Goal: Obtain resource: Download file/media

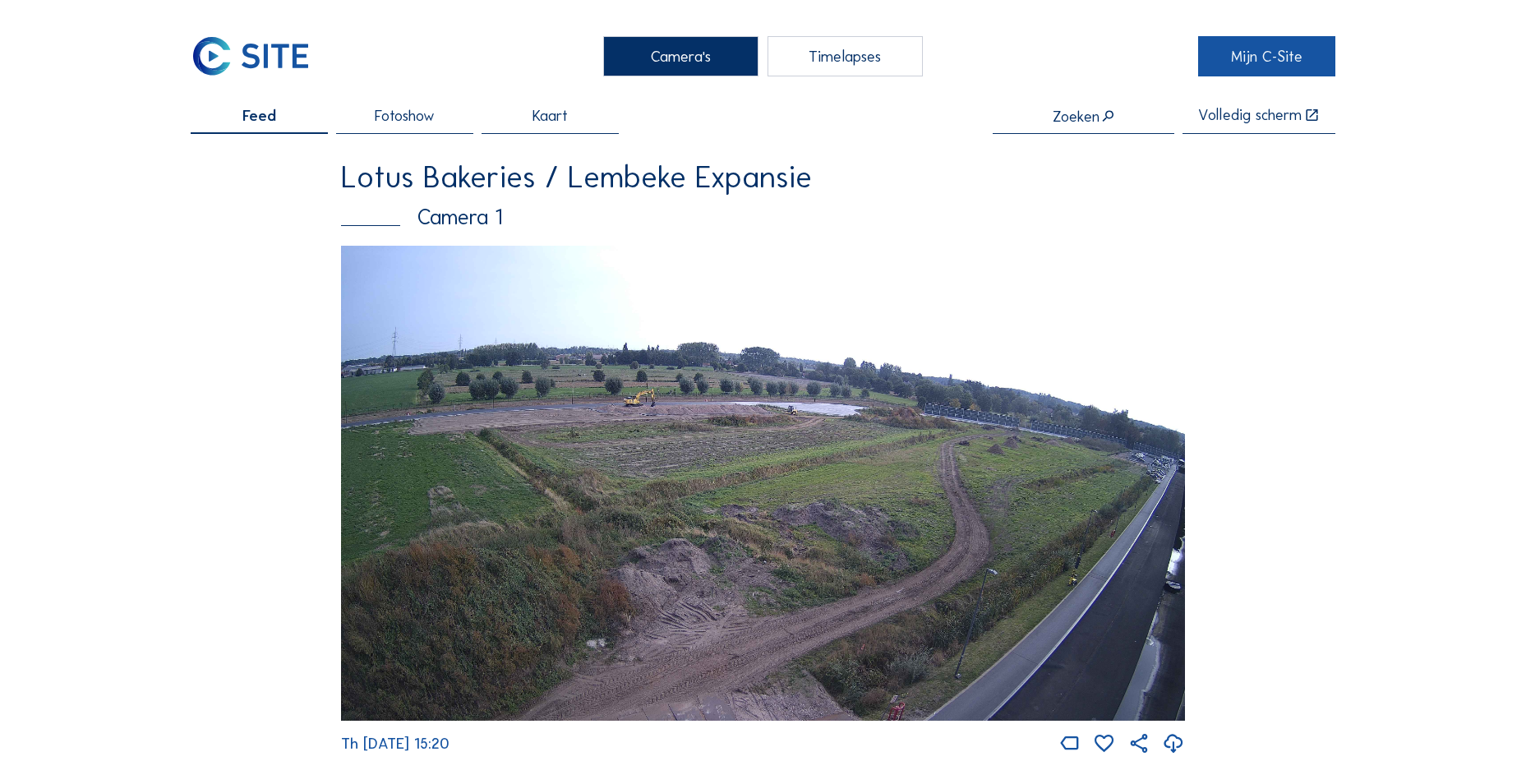
drag, startPoint x: 1240, startPoint y: 51, endPoint x: 1227, endPoint y: 50, distance: 13.0
click at [1240, 51] on link "Mijn C-Site" at bounding box center [1267, 56] width 137 height 40
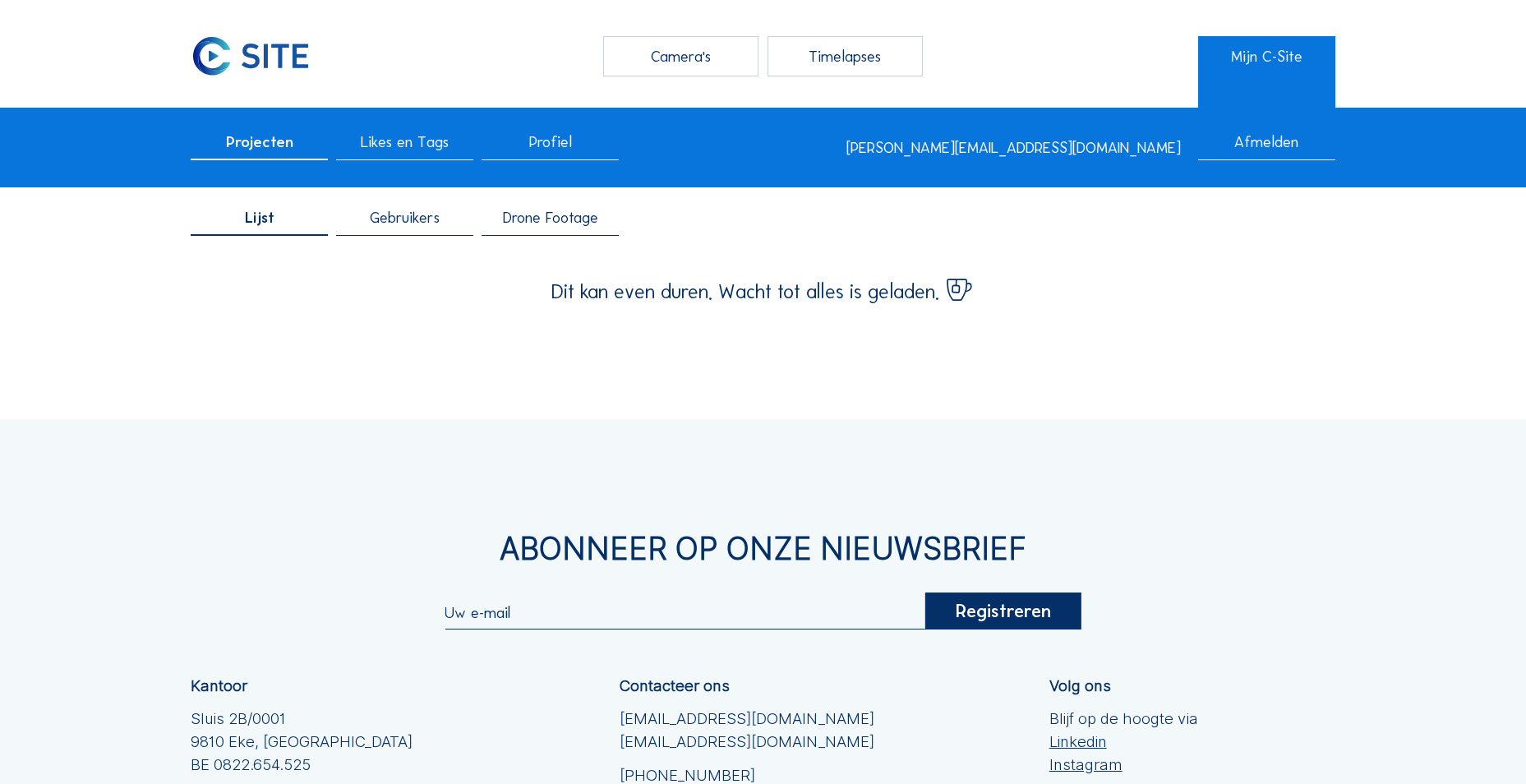
click at [406, 226] on span "Gebruikers" at bounding box center [404, 218] width 70 height 16
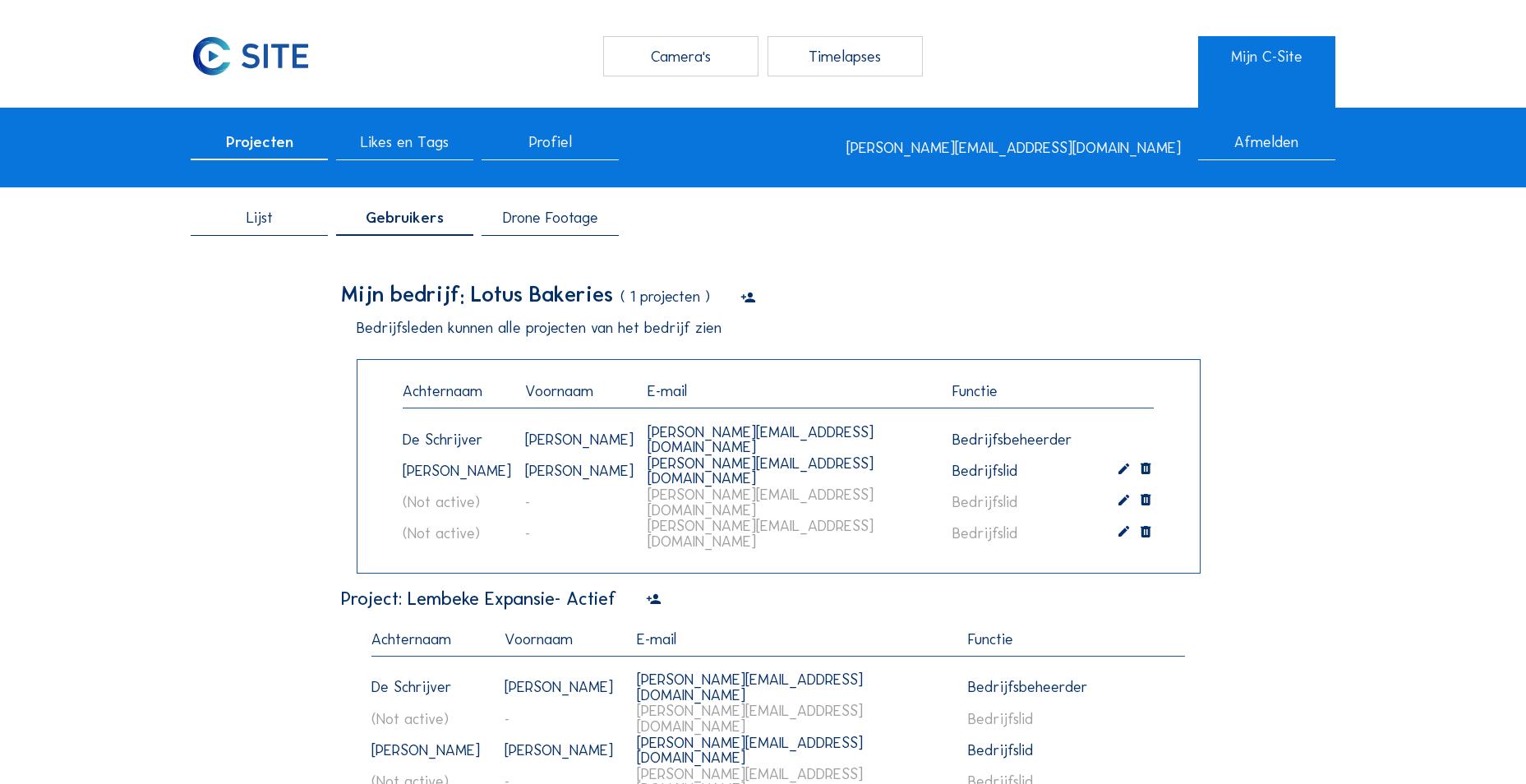
click at [731, 539] on div "emma.vanpraet@lotusbakeries.com" at bounding box center [791, 534] width 306 height 50
drag, startPoint x: 201, startPoint y: 419, endPoint x: 225, endPoint y: 417, distance: 24.1
click at [199, 419] on div "Lijst Gebruikers Drone Footage Mijn bedrijf: Lotus Bakeries ( 1 projecten ) Bed…" at bounding box center [763, 538] width 1145 height 689
click at [543, 224] on span "Drone Footage" at bounding box center [550, 218] width 95 height 16
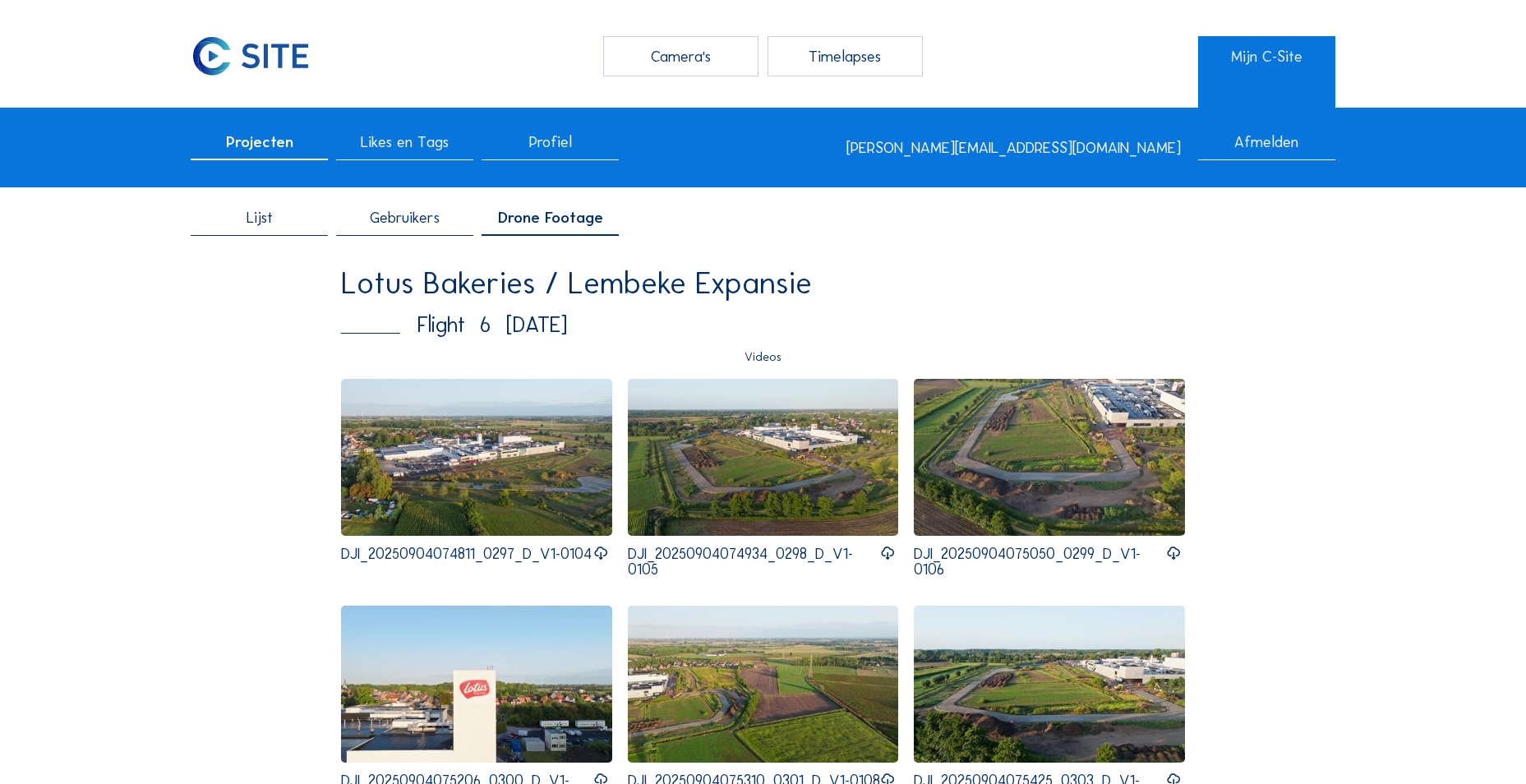
click at [600, 543] on icon at bounding box center [601, 552] width 16 height 19
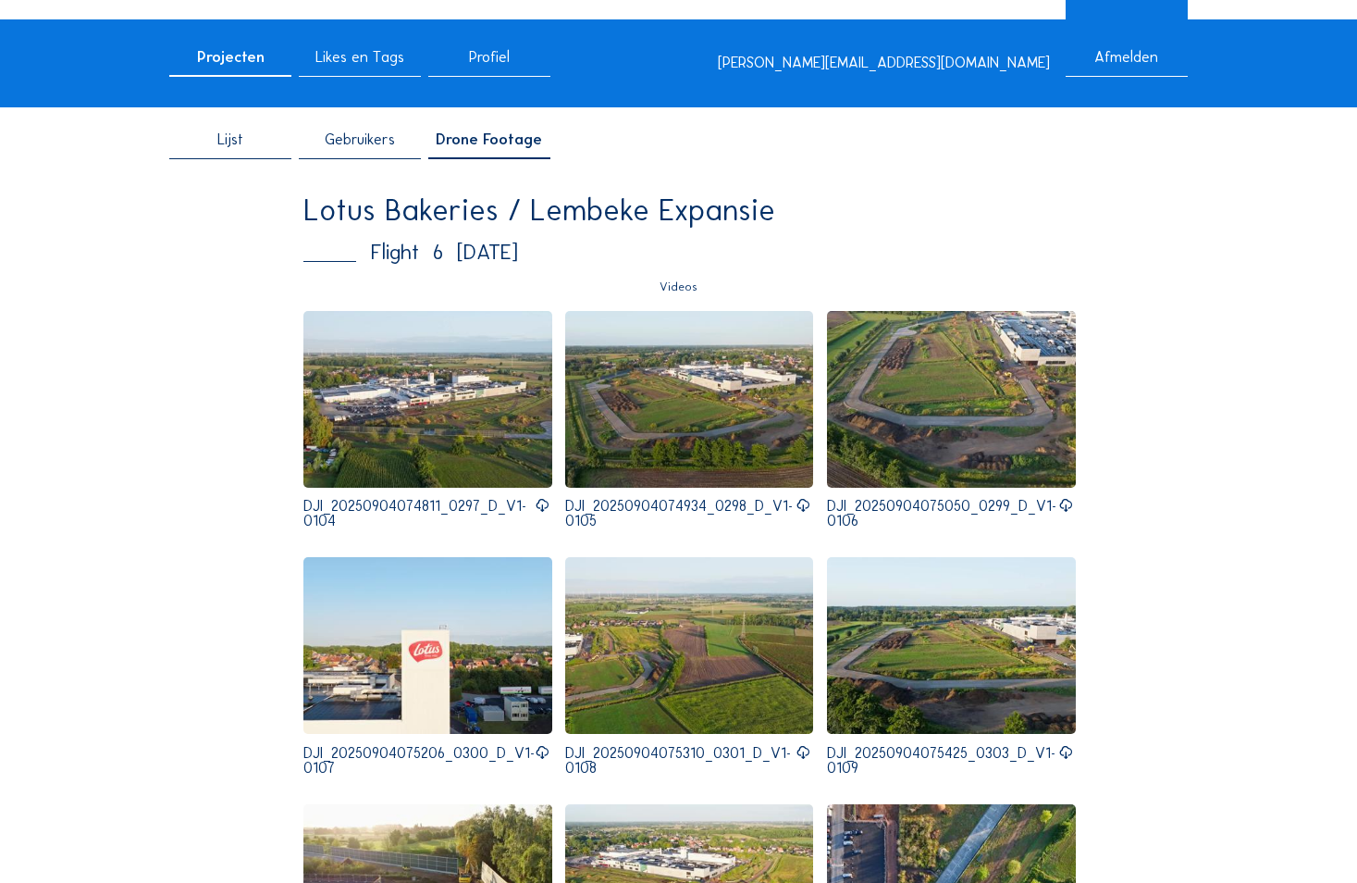
click at [796, 505] on icon at bounding box center [803, 506] width 15 height 18
click at [1060, 505] on icon at bounding box center [1065, 506] width 15 height 18
click at [538, 747] on icon at bounding box center [542, 753] width 15 height 18
click at [797, 755] on icon at bounding box center [803, 753] width 15 height 18
click at [1058, 751] on icon at bounding box center [1065, 753] width 15 height 18
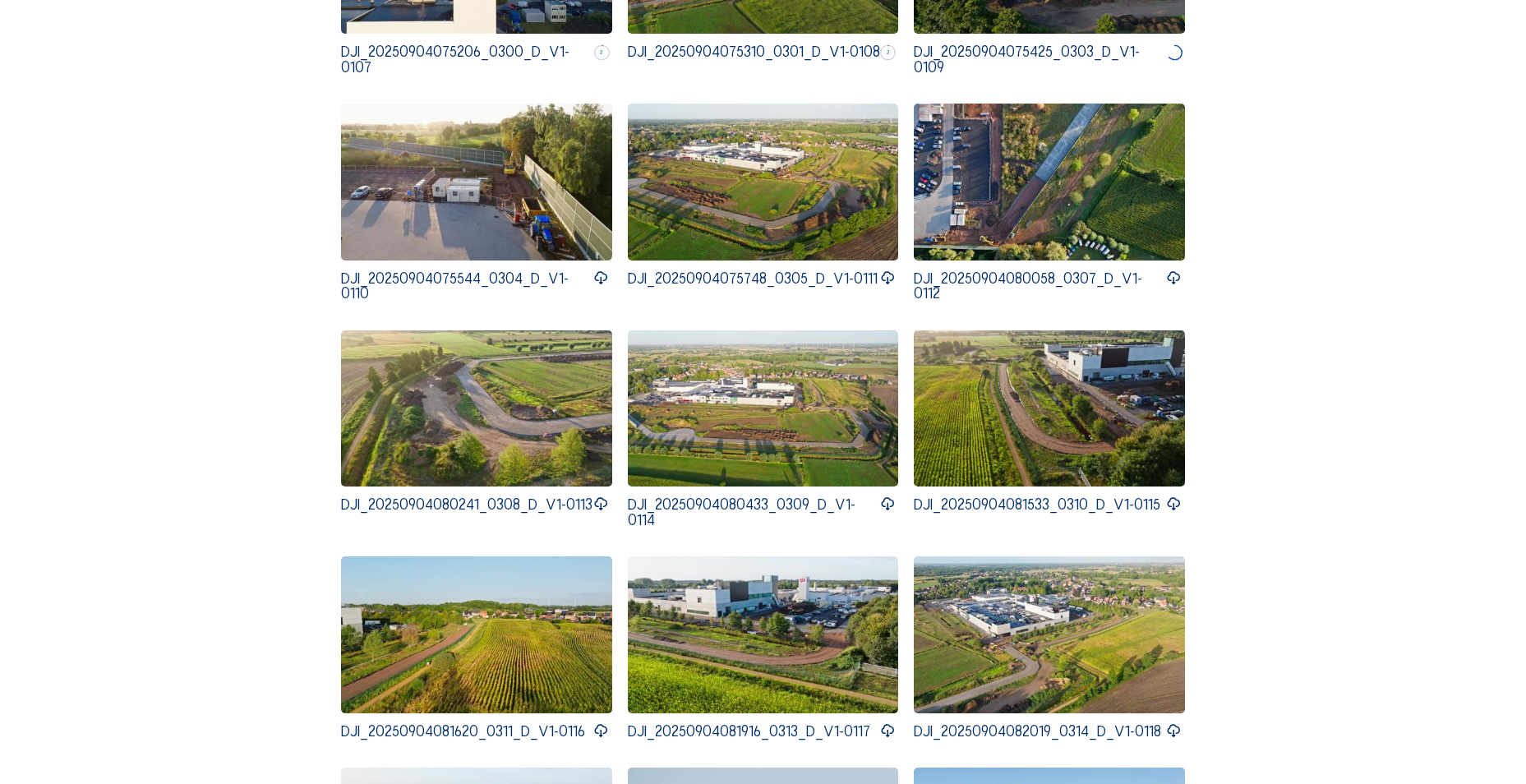
scroll to position [740, 0]
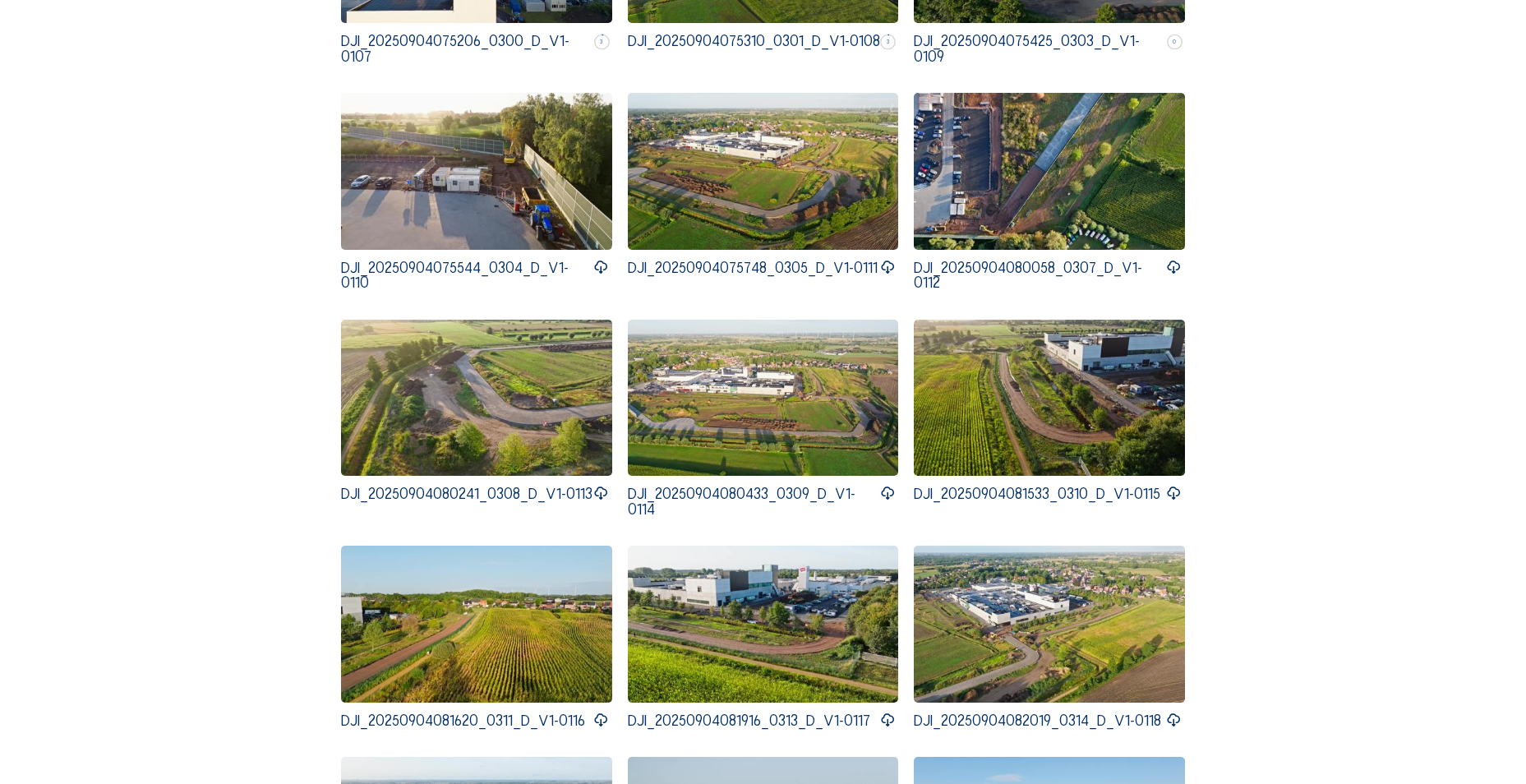
click at [598, 263] on icon at bounding box center [601, 266] width 16 height 19
click at [894, 262] on icon at bounding box center [888, 266] width 16 height 19
click at [1181, 261] on icon at bounding box center [1174, 266] width 16 height 19
click at [599, 492] on icon at bounding box center [601, 493] width 16 height 19
click at [890, 491] on icon at bounding box center [888, 493] width 16 height 19
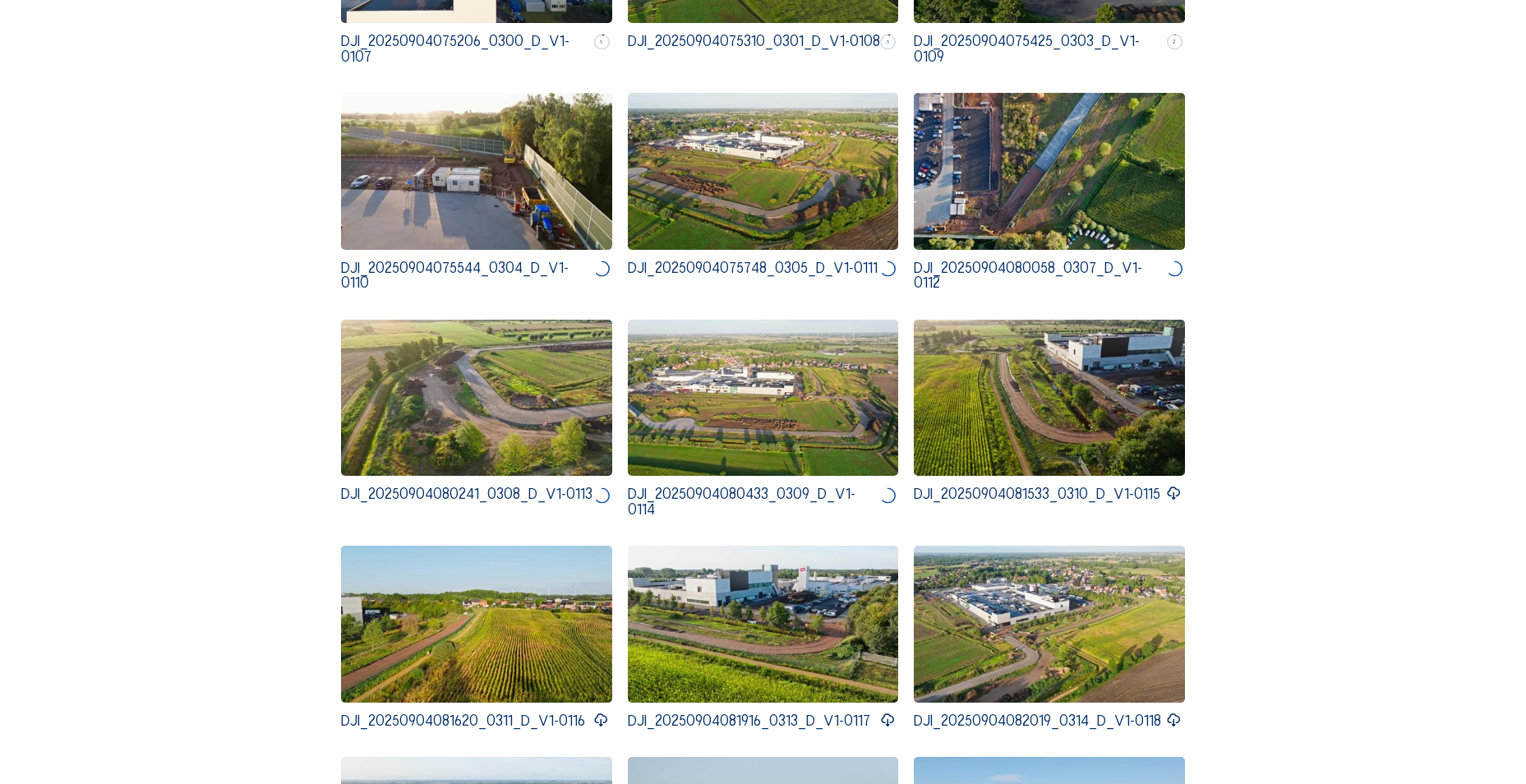
click at [1178, 487] on icon at bounding box center [1174, 493] width 16 height 19
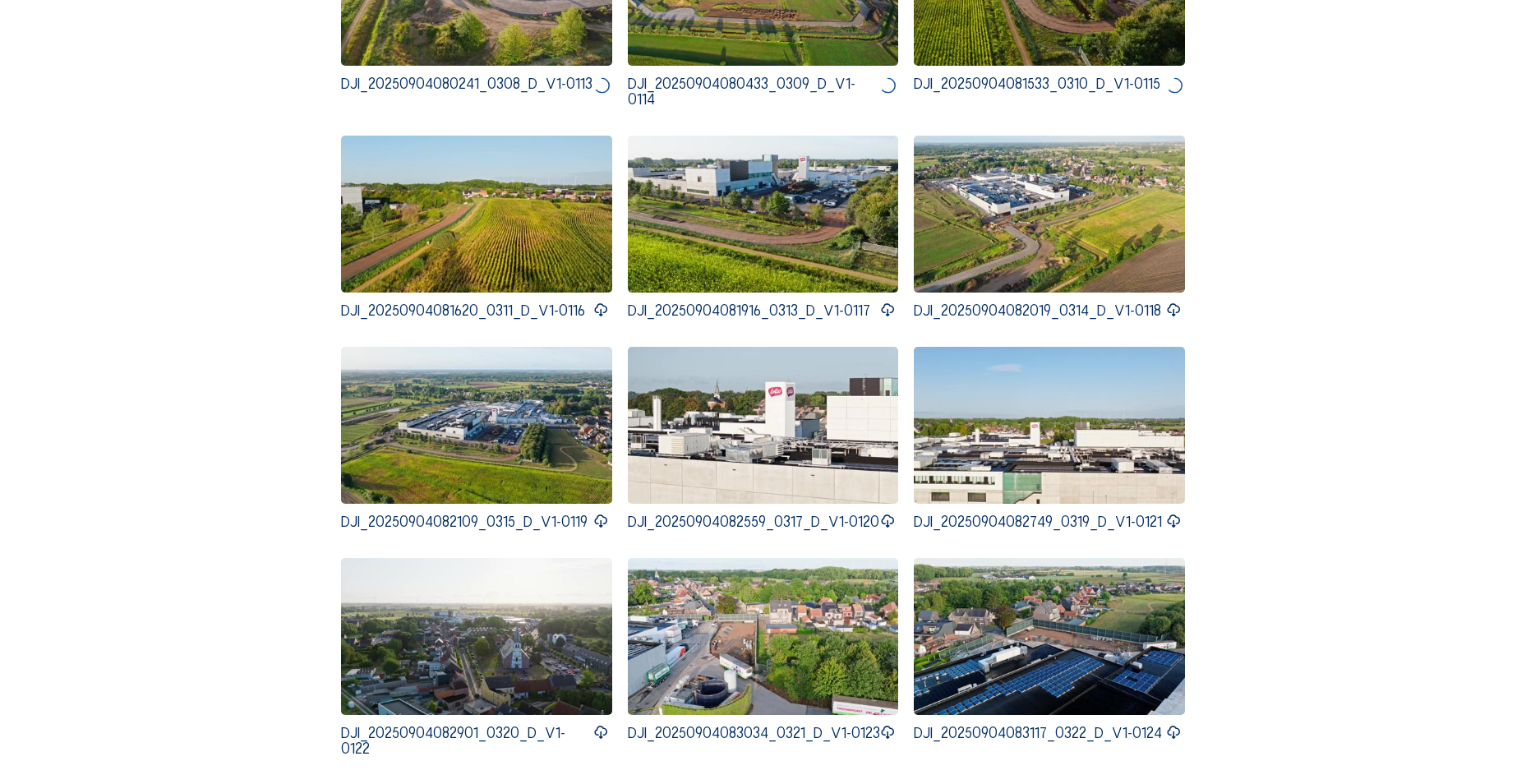
scroll to position [1150, 0]
click at [595, 300] on icon at bounding box center [601, 309] width 16 height 19
click at [889, 304] on icon at bounding box center [888, 309] width 16 height 19
click at [1176, 304] on icon at bounding box center [1174, 309] width 16 height 19
click at [596, 517] on icon at bounding box center [601, 519] width 16 height 19
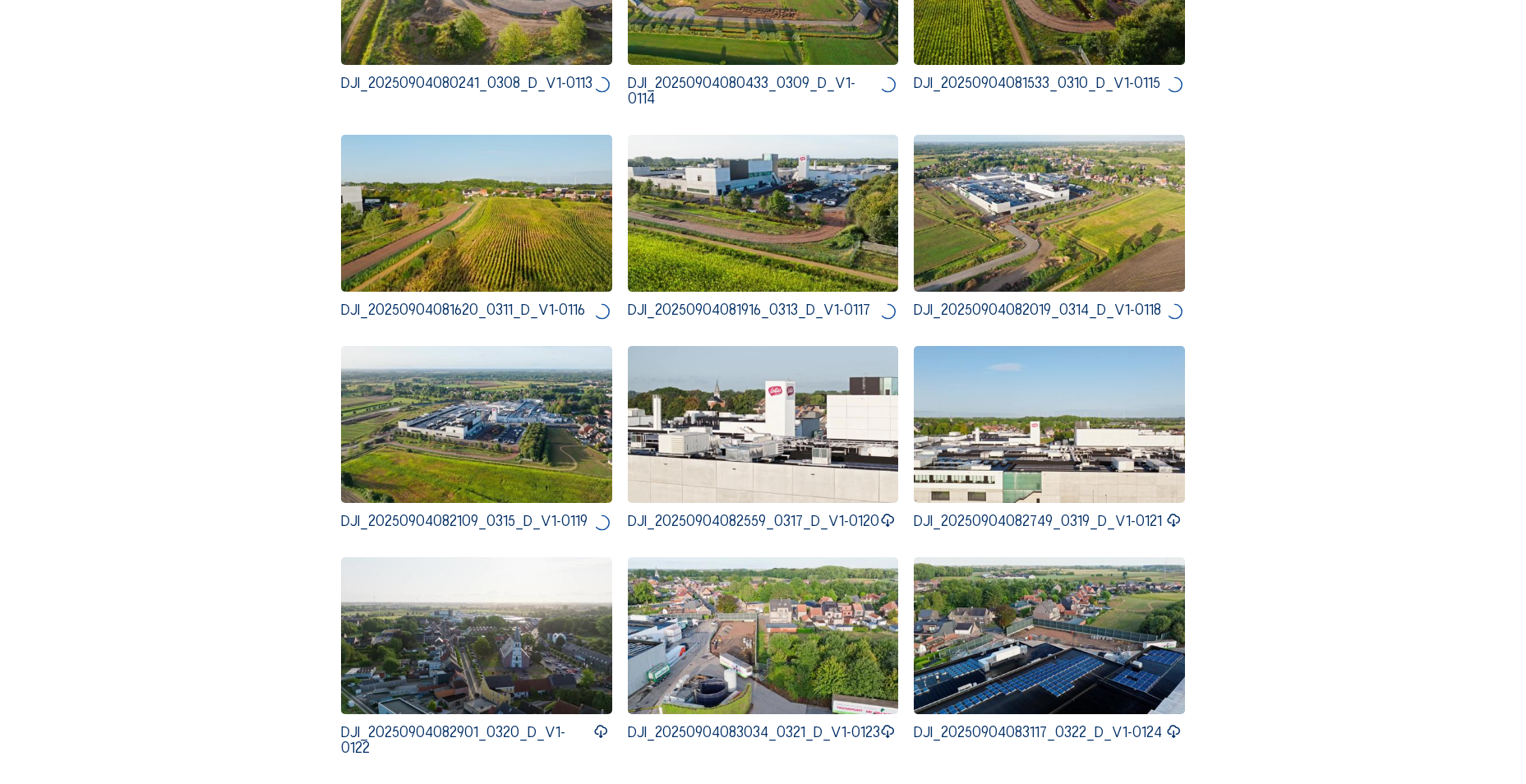
click at [886, 515] on icon at bounding box center [888, 519] width 16 height 19
click at [1181, 511] on icon at bounding box center [1174, 519] width 16 height 19
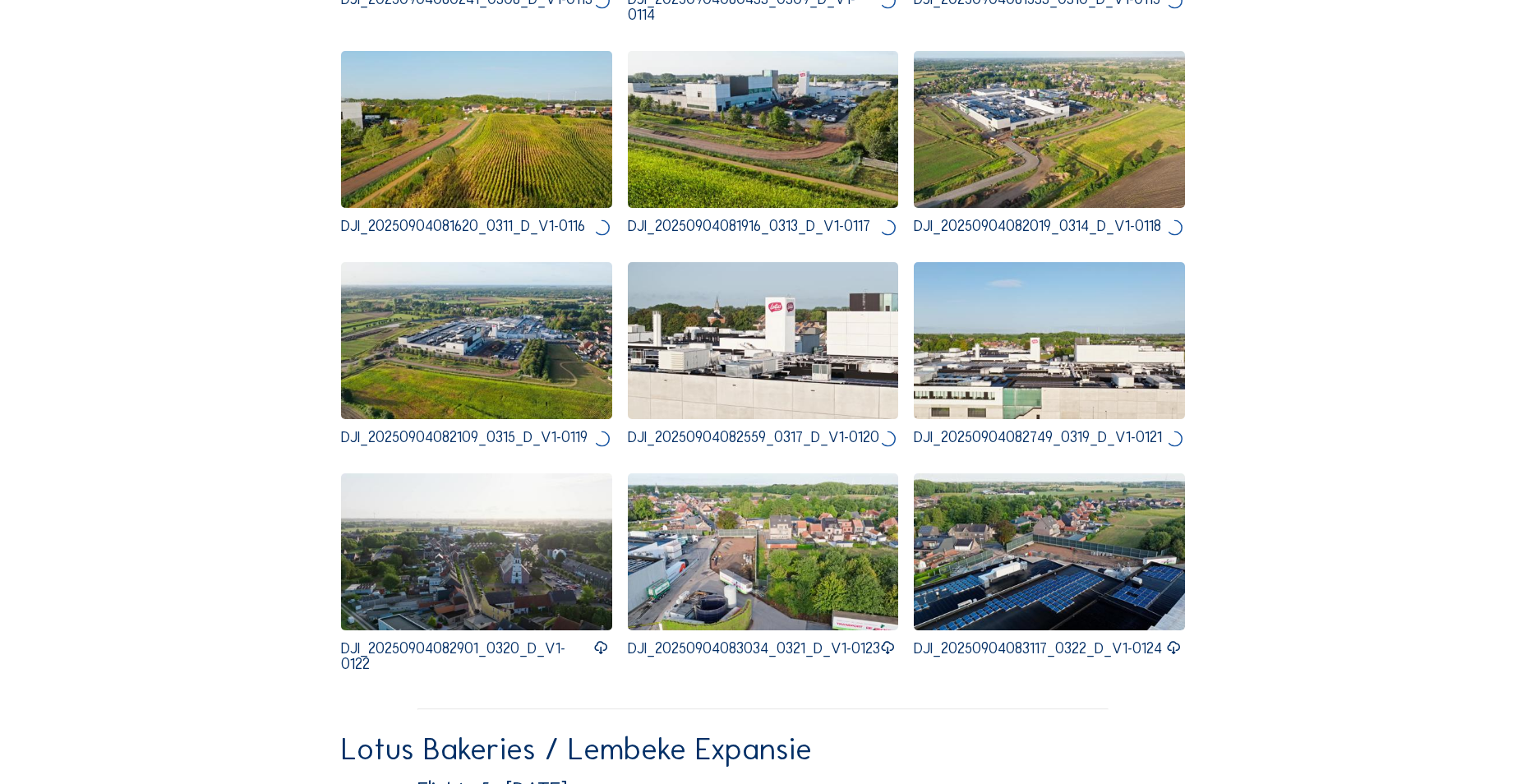
scroll to position [1314, 0]
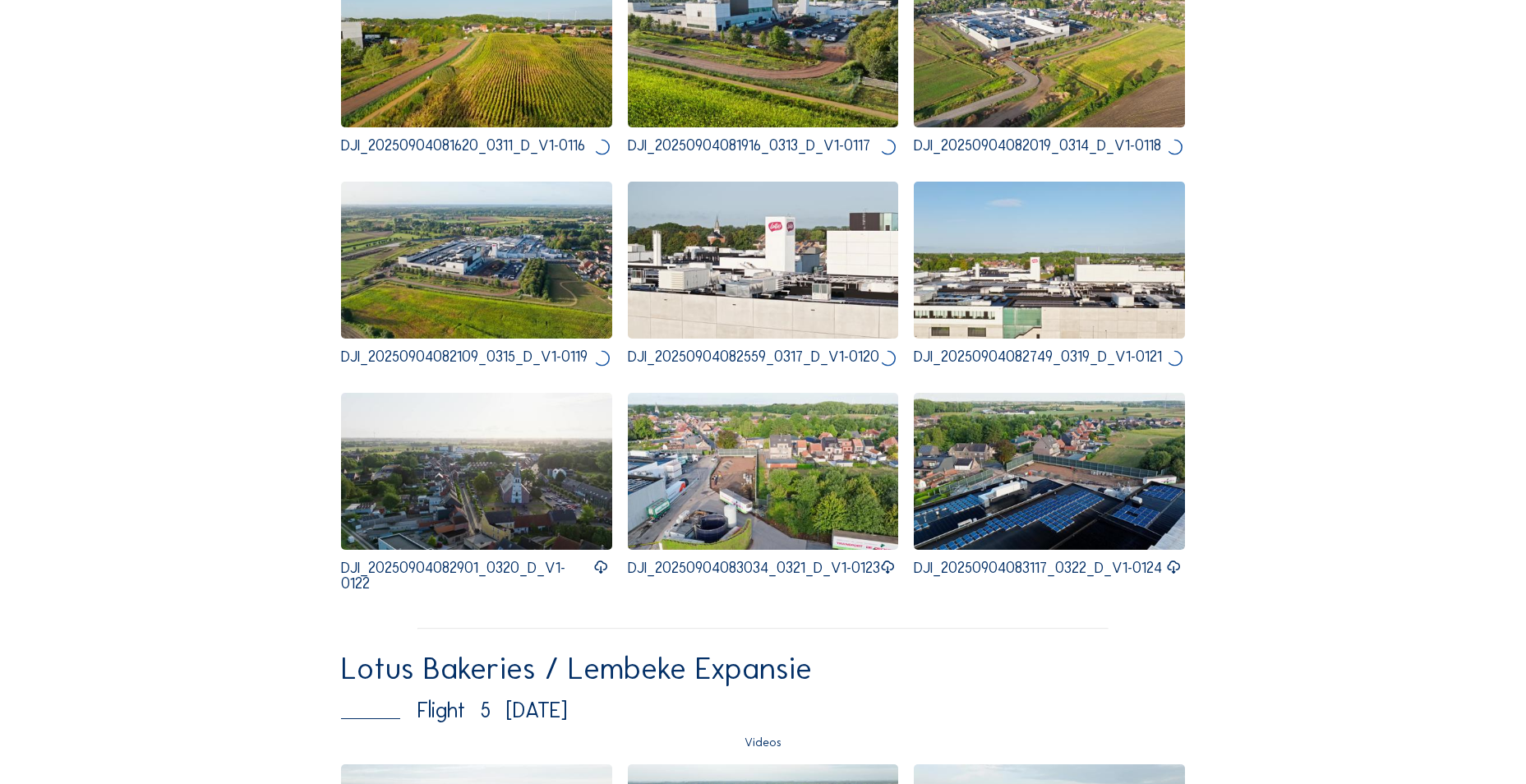
click at [600, 569] on icon at bounding box center [601, 566] width 16 height 19
click at [893, 575] on icon at bounding box center [888, 566] width 16 height 19
click at [1172, 569] on icon at bounding box center [1174, 566] width 16 height 19
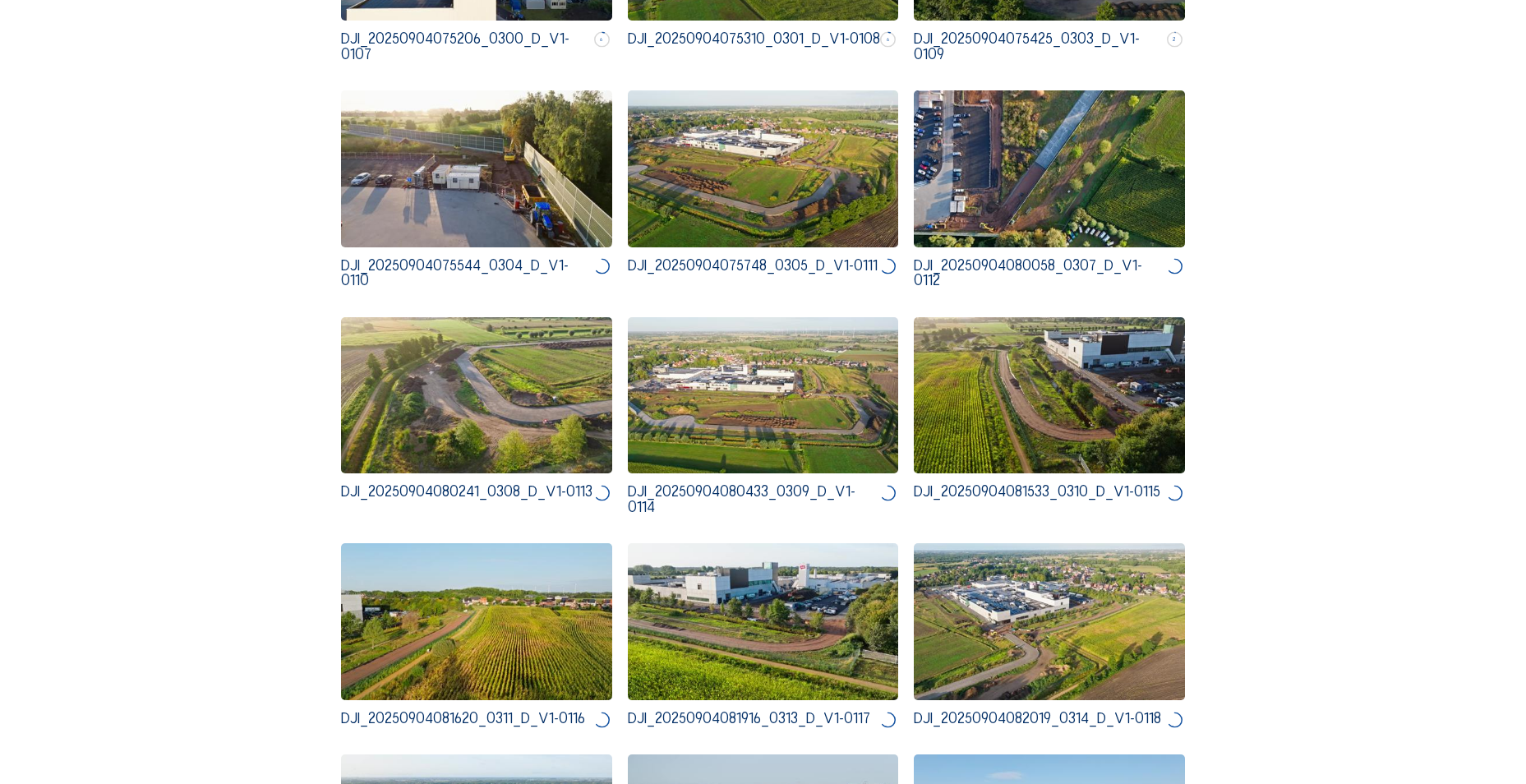
scroll to position [575, 0]
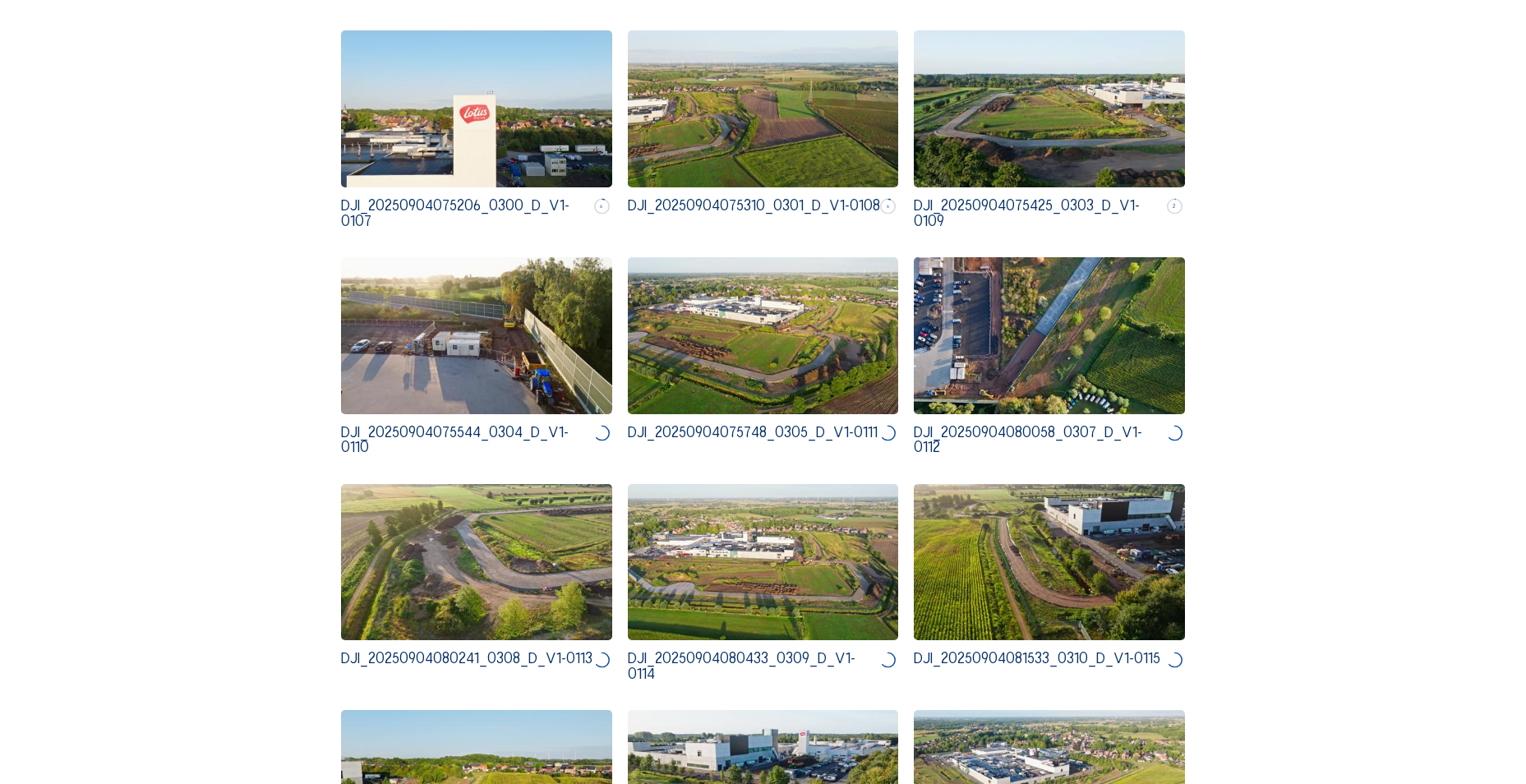
click at [597, 433] on circle at bounding box center [601, 433] width 20 height 20
click at [884, 430] on circle at bounding box center [887, 432] width 17 height 17
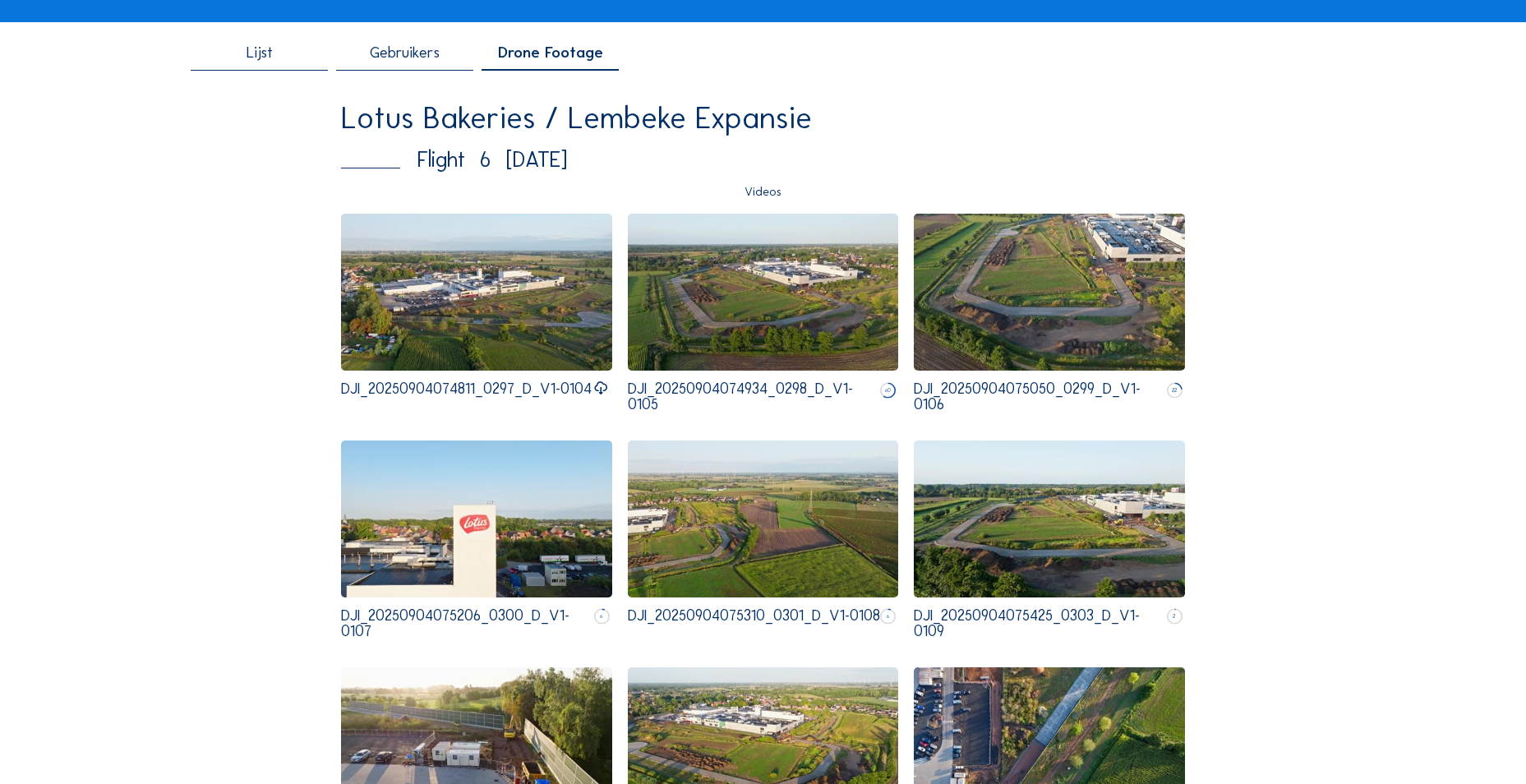
scroll to position [164, 0]
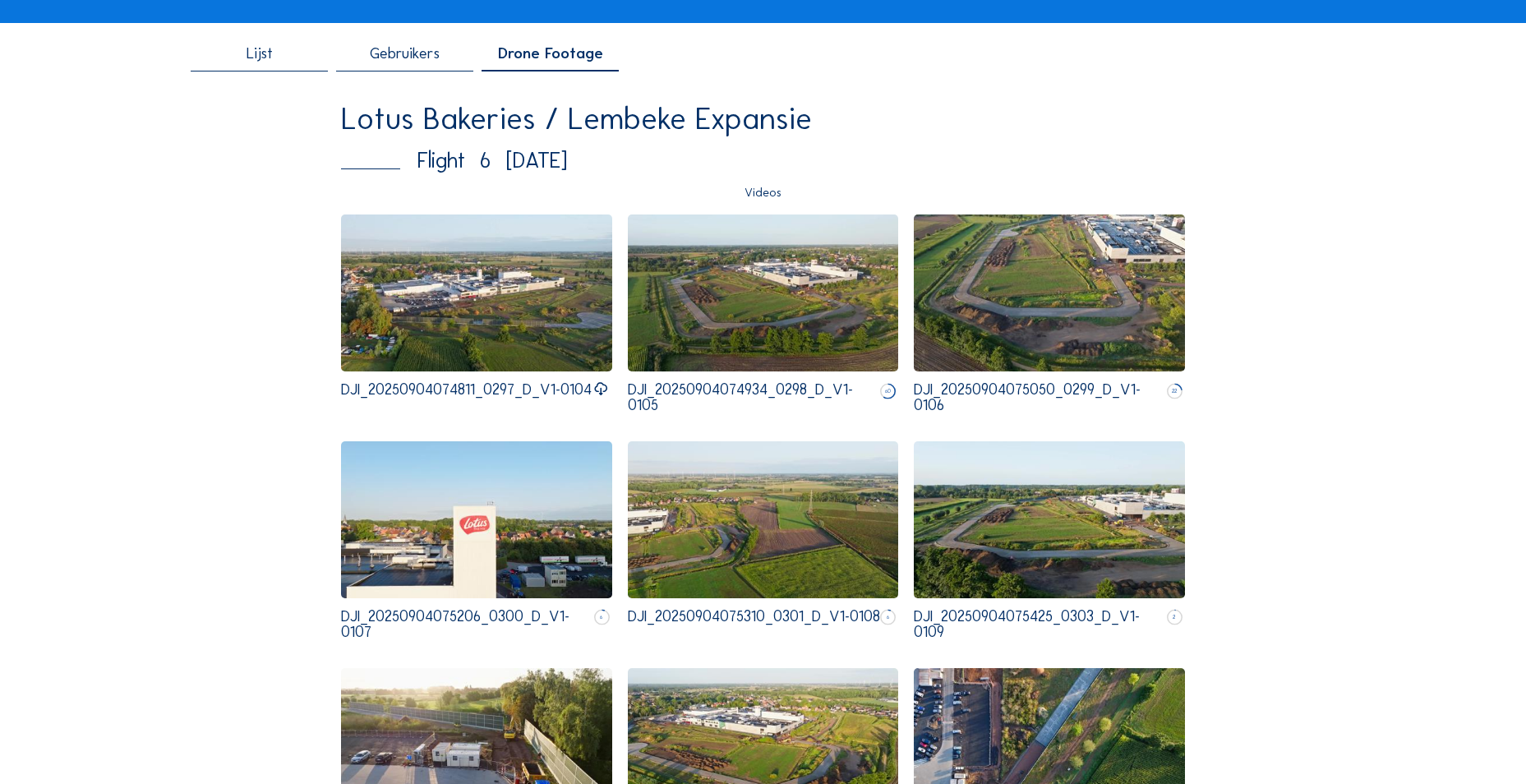
click at [885, 383] on div "60" at bounding box center [888, 403] width 16 height 44
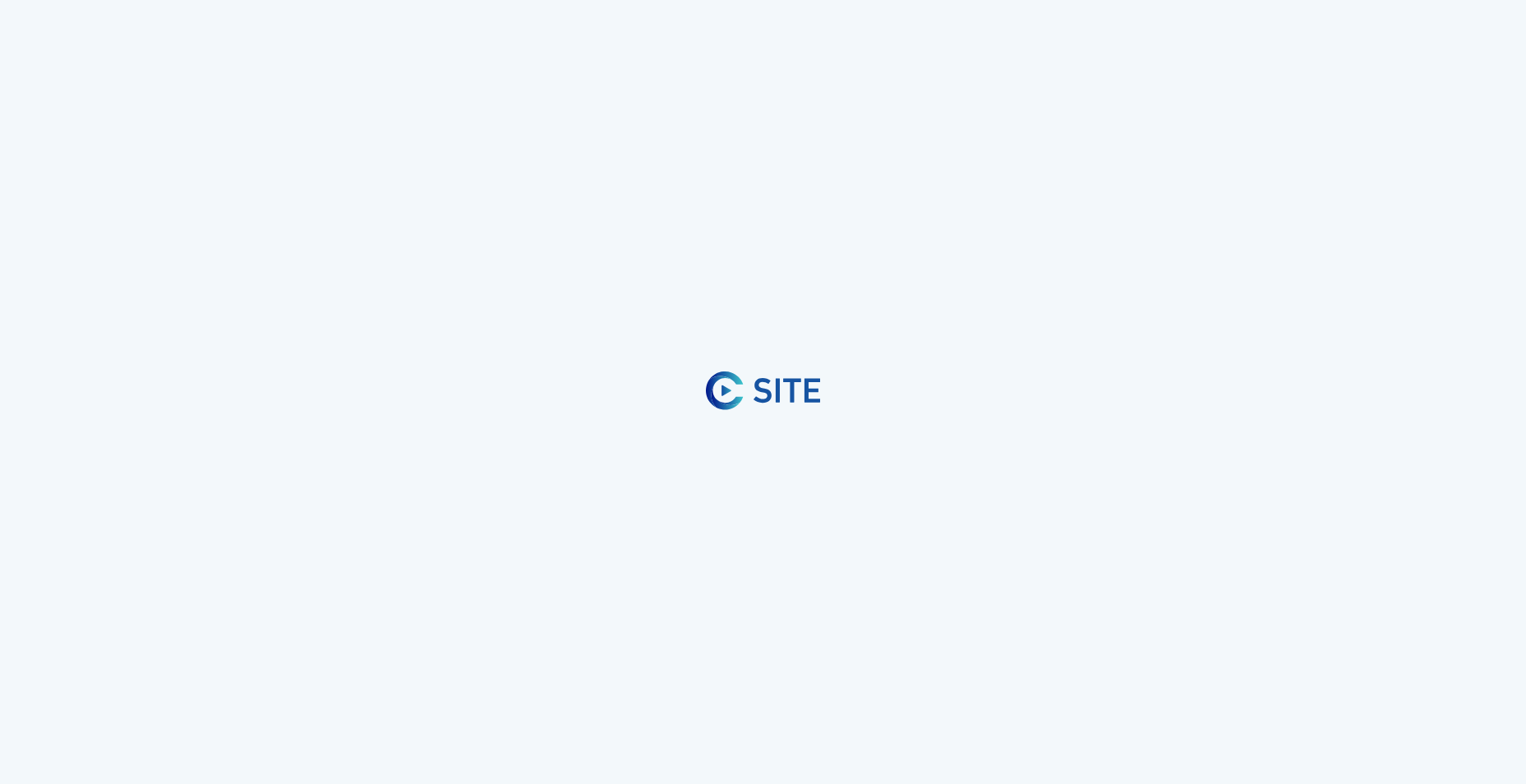
click at [803, 402] on img at bounding box center [786, 391] width 67 height 26
click at [741, 389] on div at bounding box center [763, 392] width 1526 height 784
click at [664, 280] on div at bounding box center [763, 392] width 1526 height 784
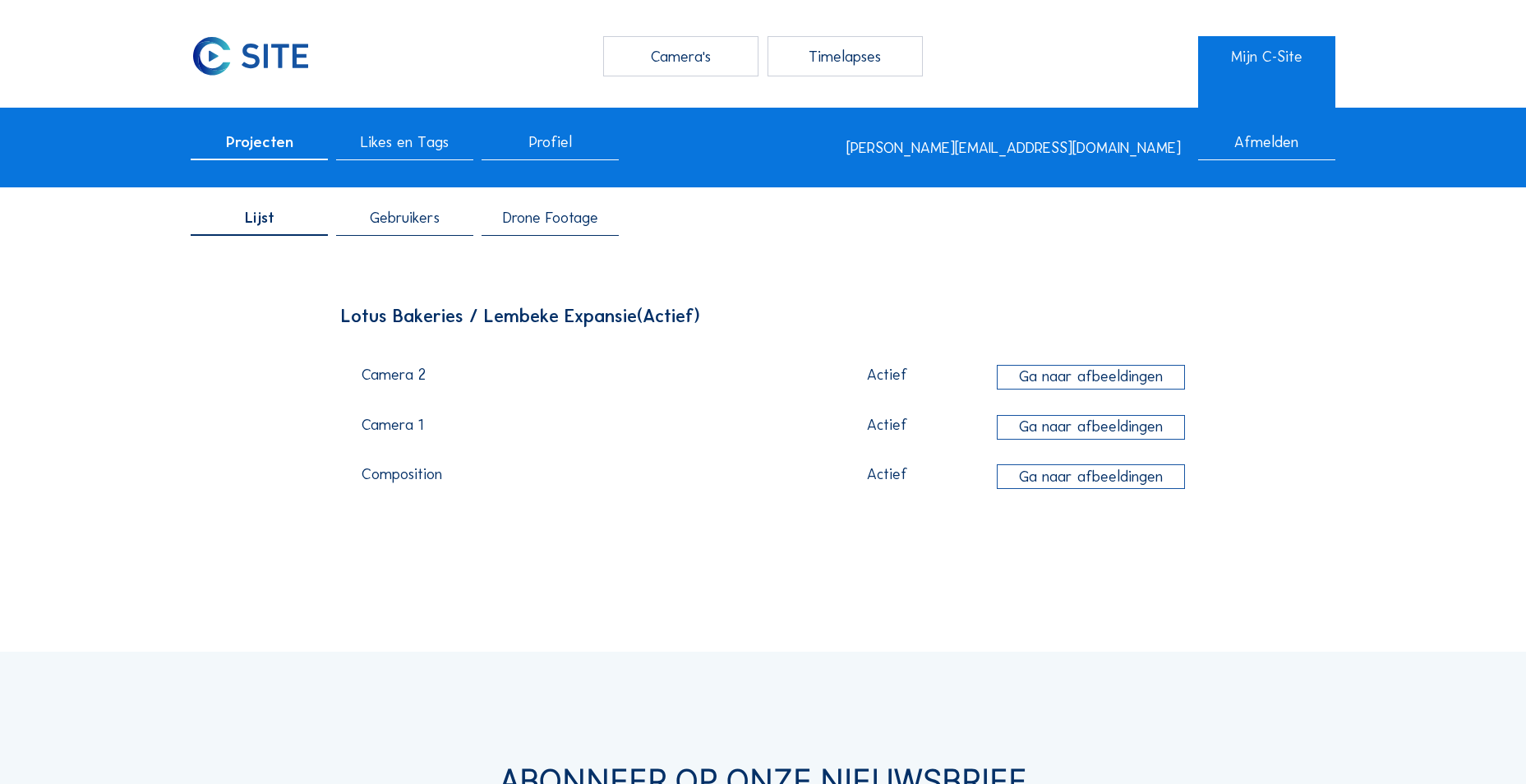
click at [530, 216] on span "Drone Footage" at bounding box center [550, 218] width 95 height 16
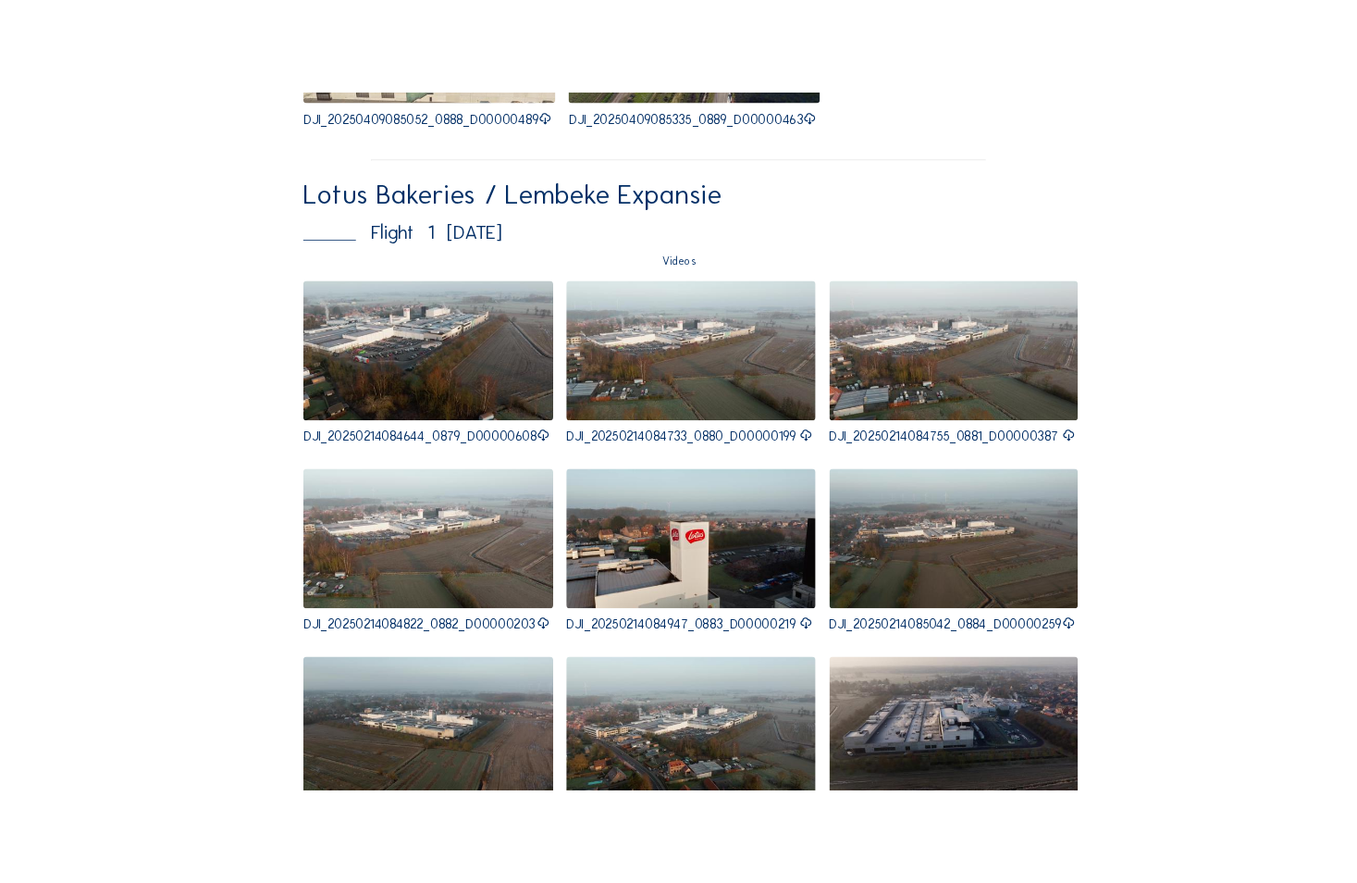
scroll to position [9982, 0]
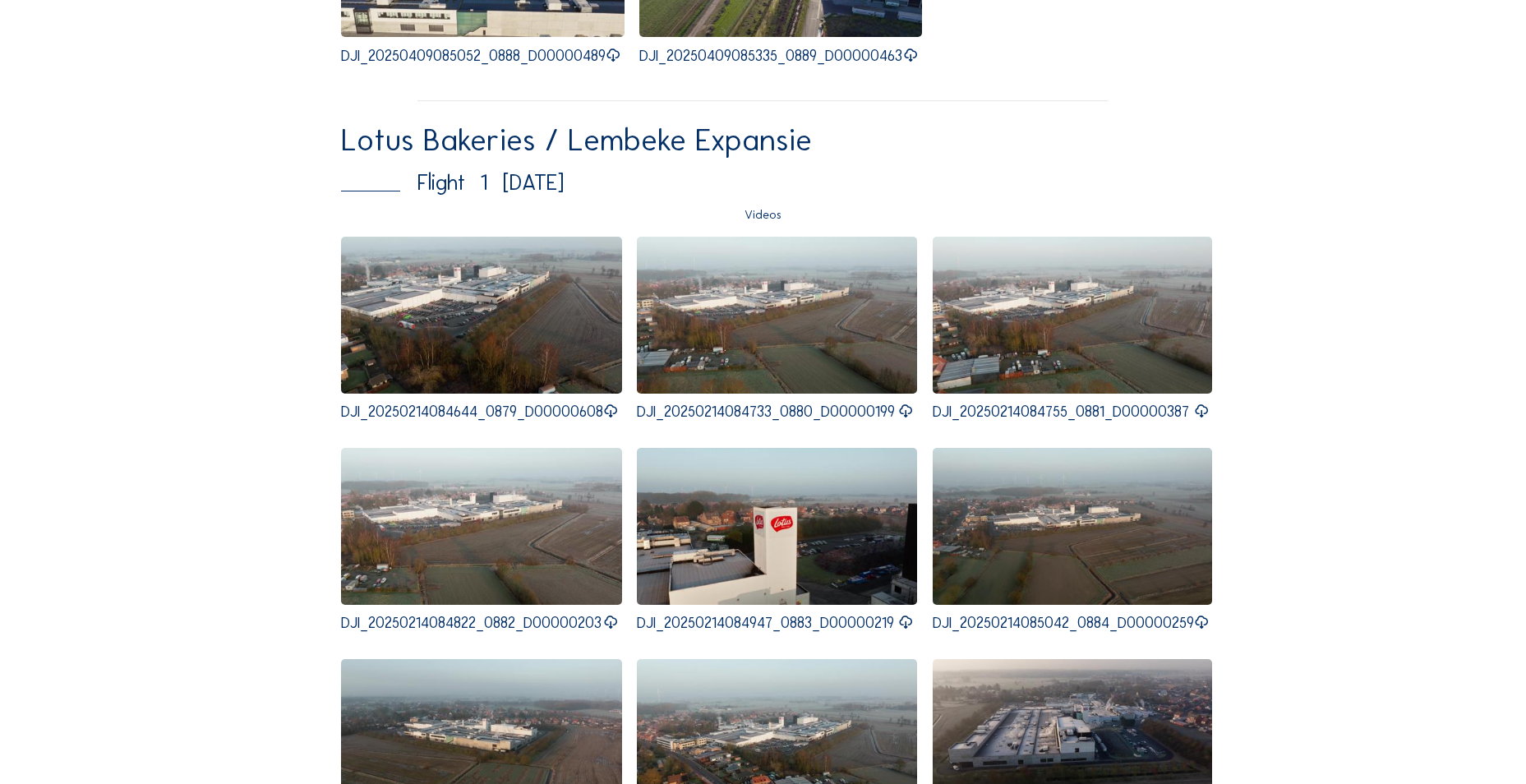
drag, startPoint x: 612, startPoint y: 383, endPoint x: 636, endPoint y: 394, distance: 26.4
click at [612, 401] on icon at bounding box center [611, 410] width 16 height 19
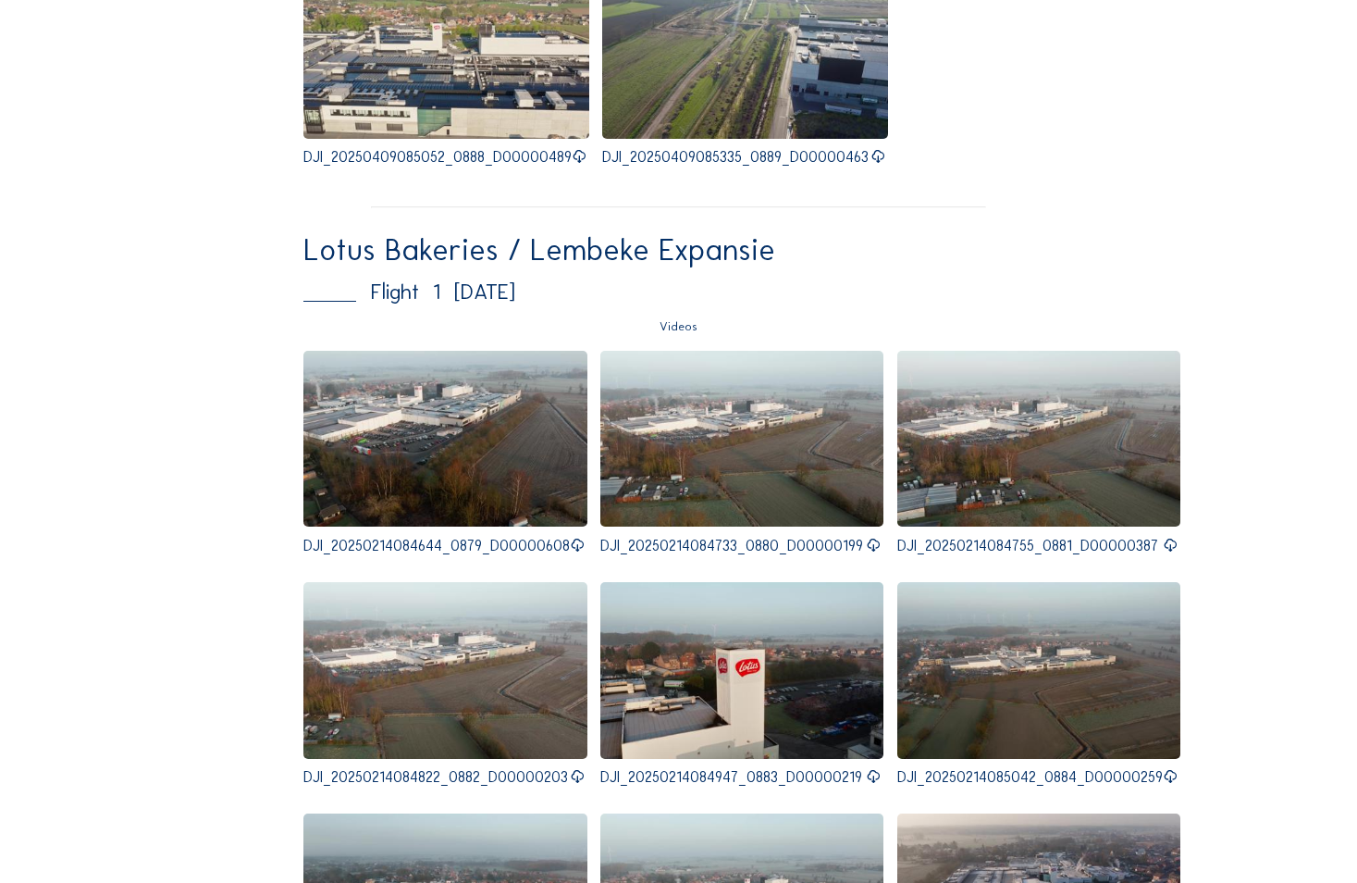
scroll to position [9704, 0]
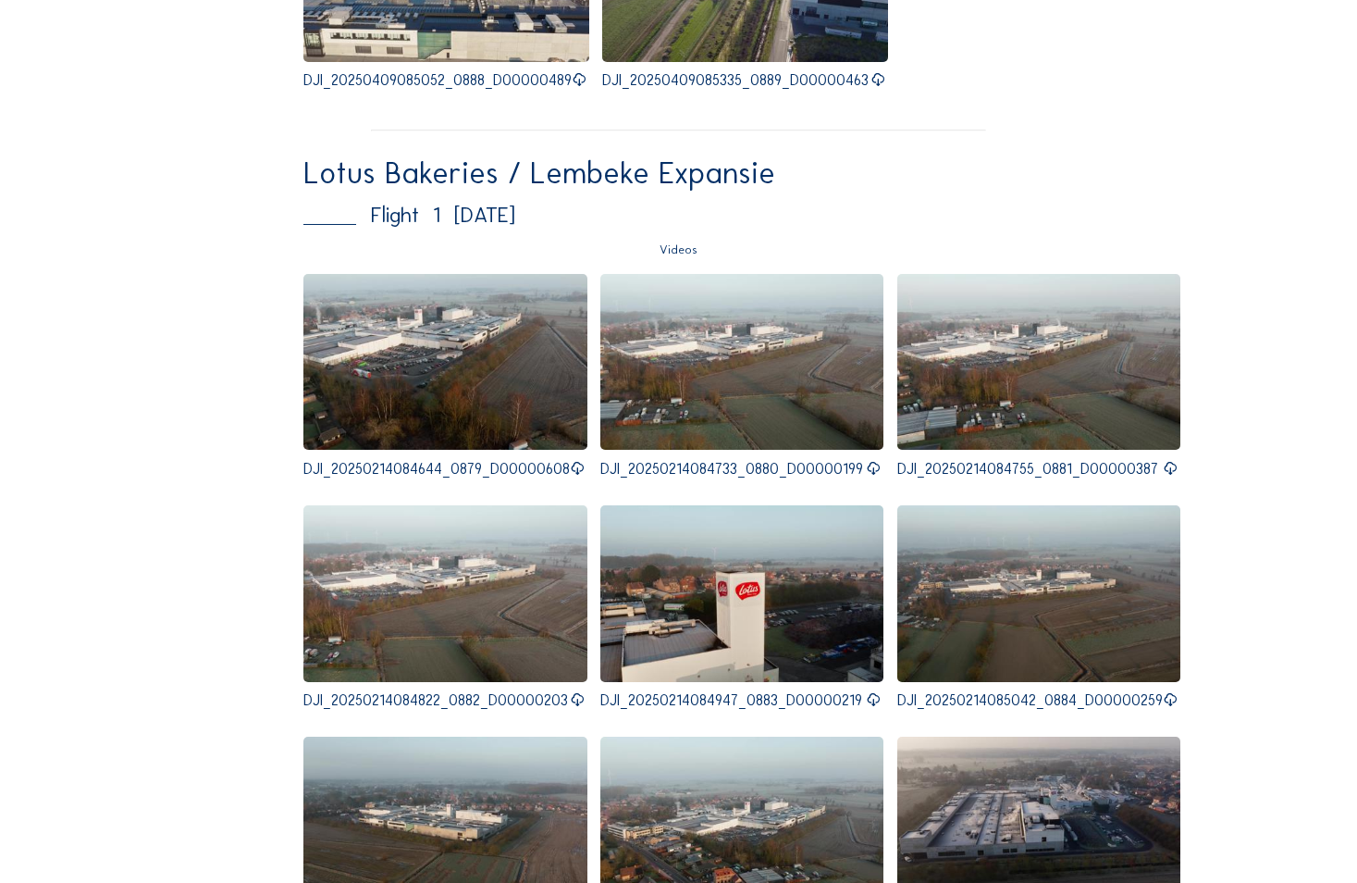
click at [866, 460] on icon at bounding box center [873, 469] width 15 height 18
click at [1163, 460] on icon at bounding box center [1170, 469] width 15 height 18
click at [574, 691] on icon at bounding box center [577, 700] width 15 height 18
click at [874, 691] on icon at bounding box center [873, 700] width 15 height 18
drag, startPoint x: 1169, startPoint y: 656, endPoint x: 1189, endPoint y: 630, distance: 32.4
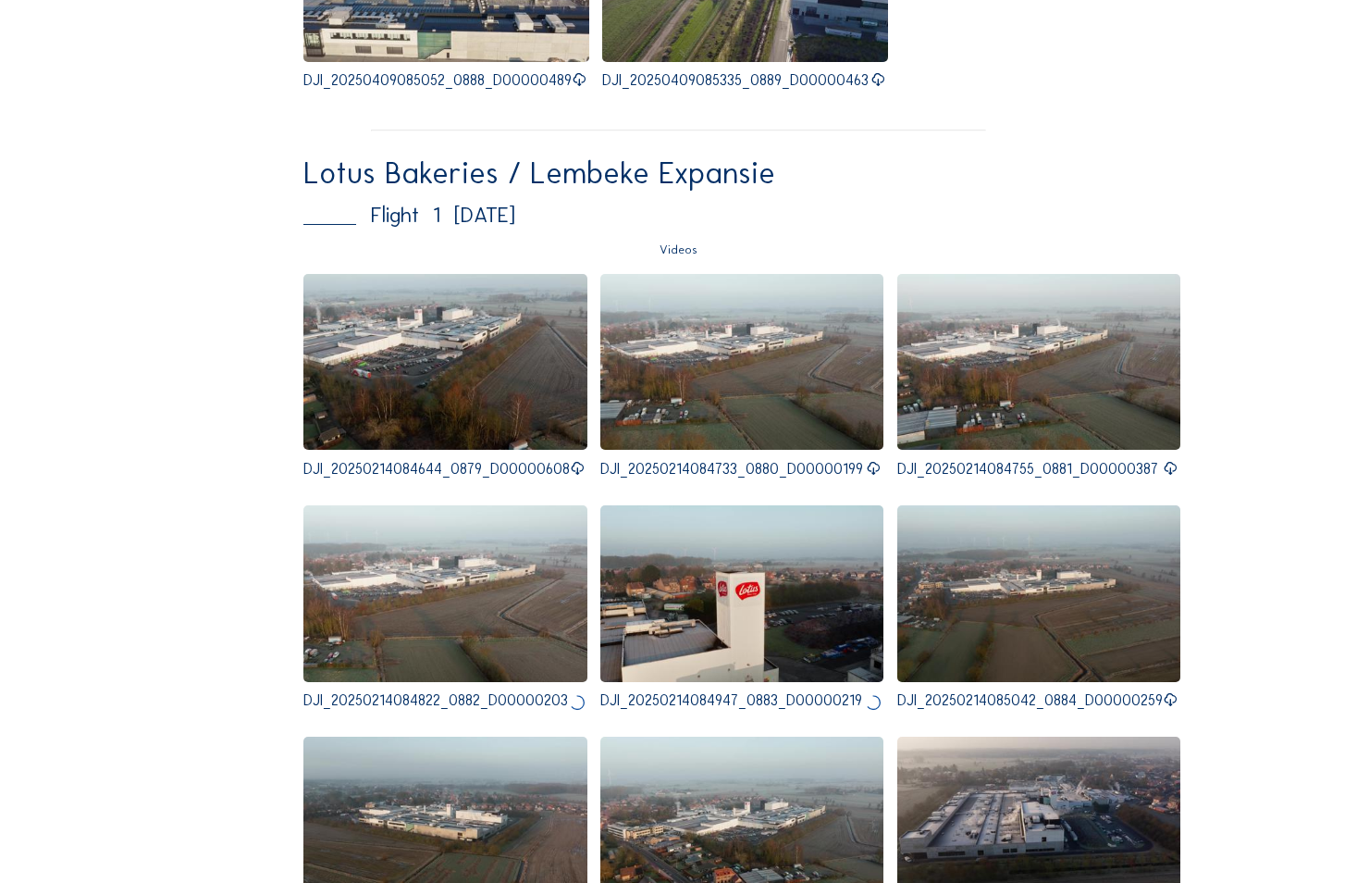
click at [1168, 691] on icon at bounding box center [1170, 700] width 15 height 18
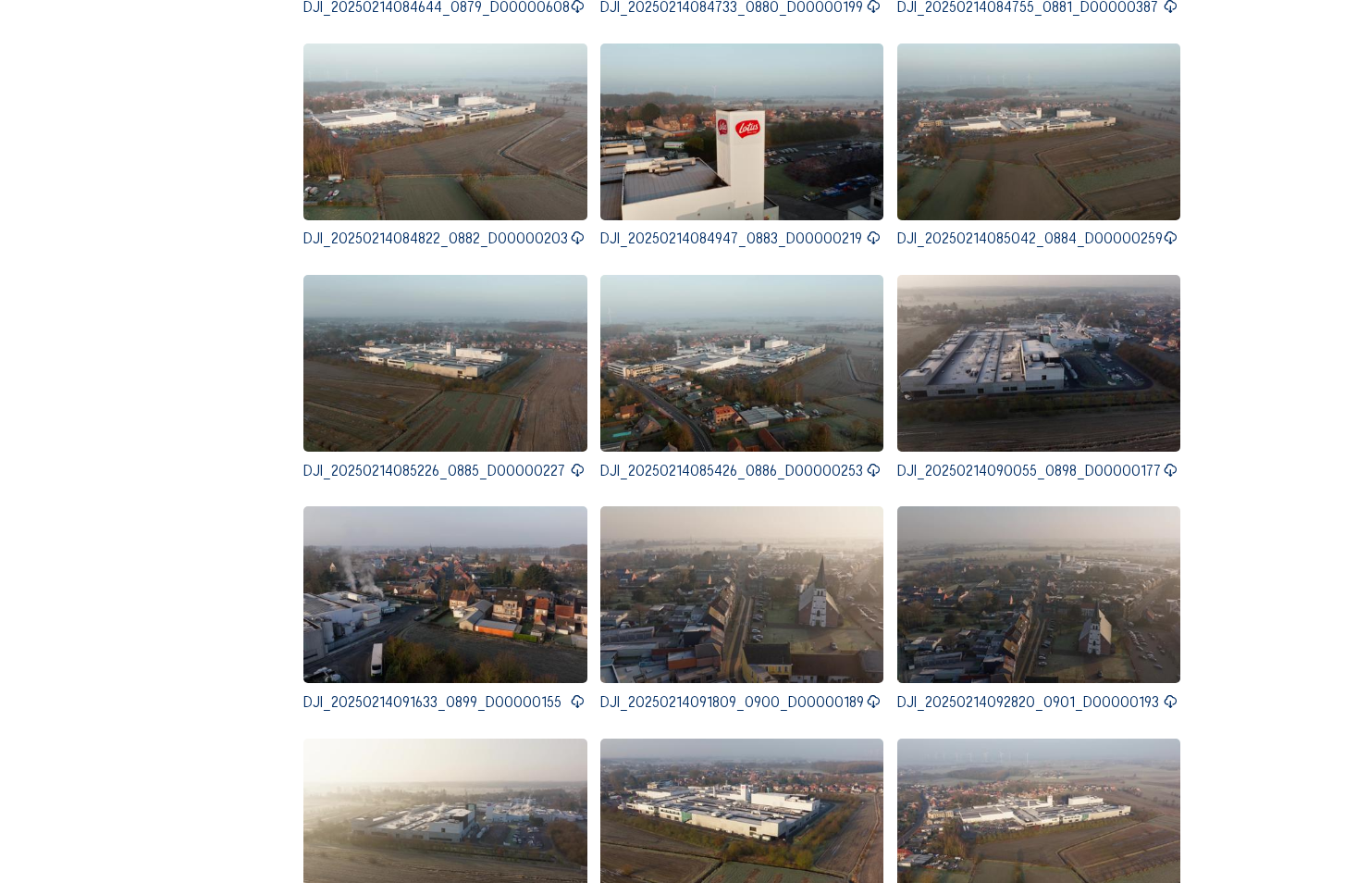
scroll to position [10167, 0]
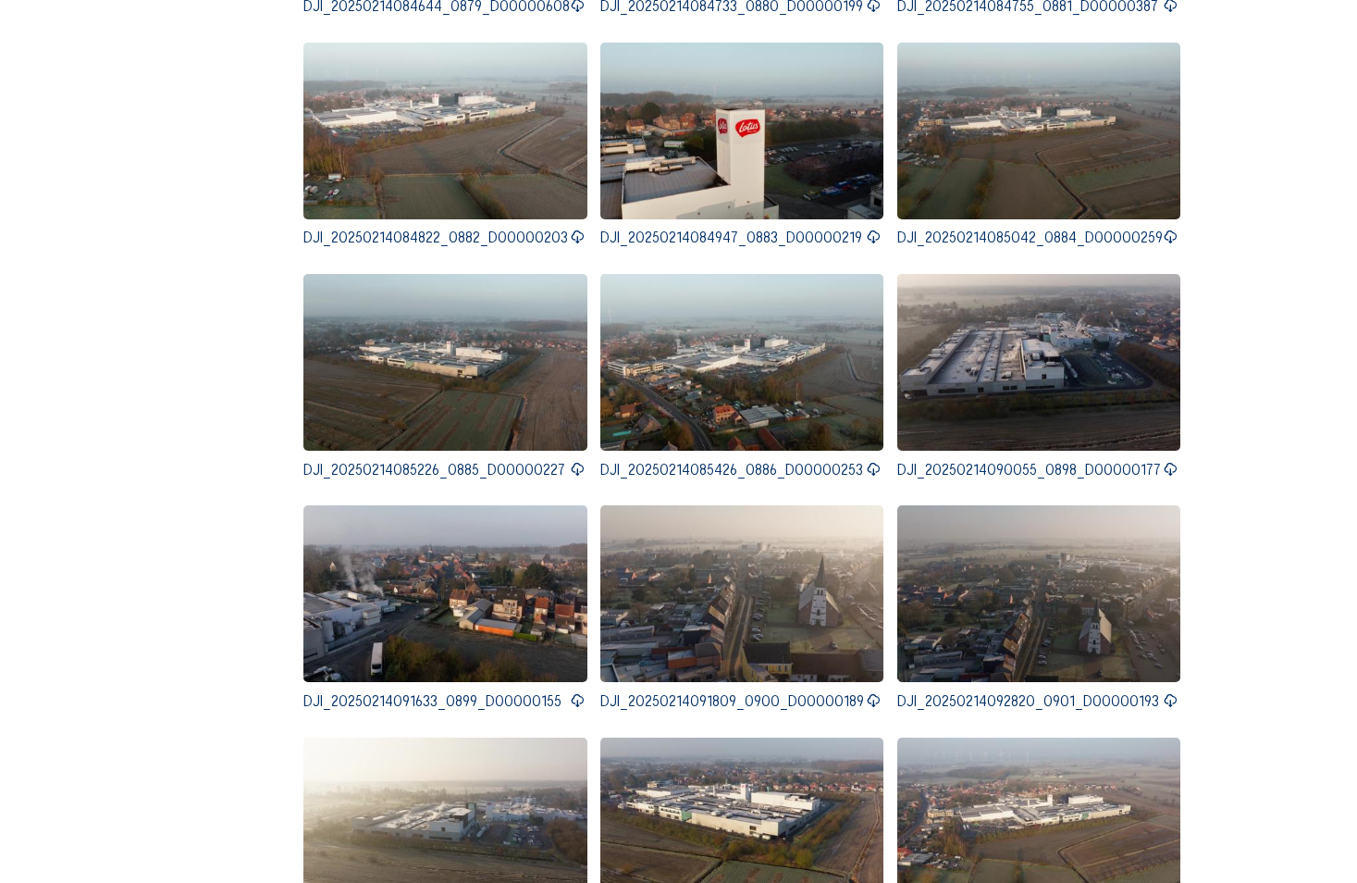
click at [570, 461] on icon at bounding box center [577, 470] width 15 height 18
click at [571, 692] on icon at bounding box center [577, 701] width 15 height 18
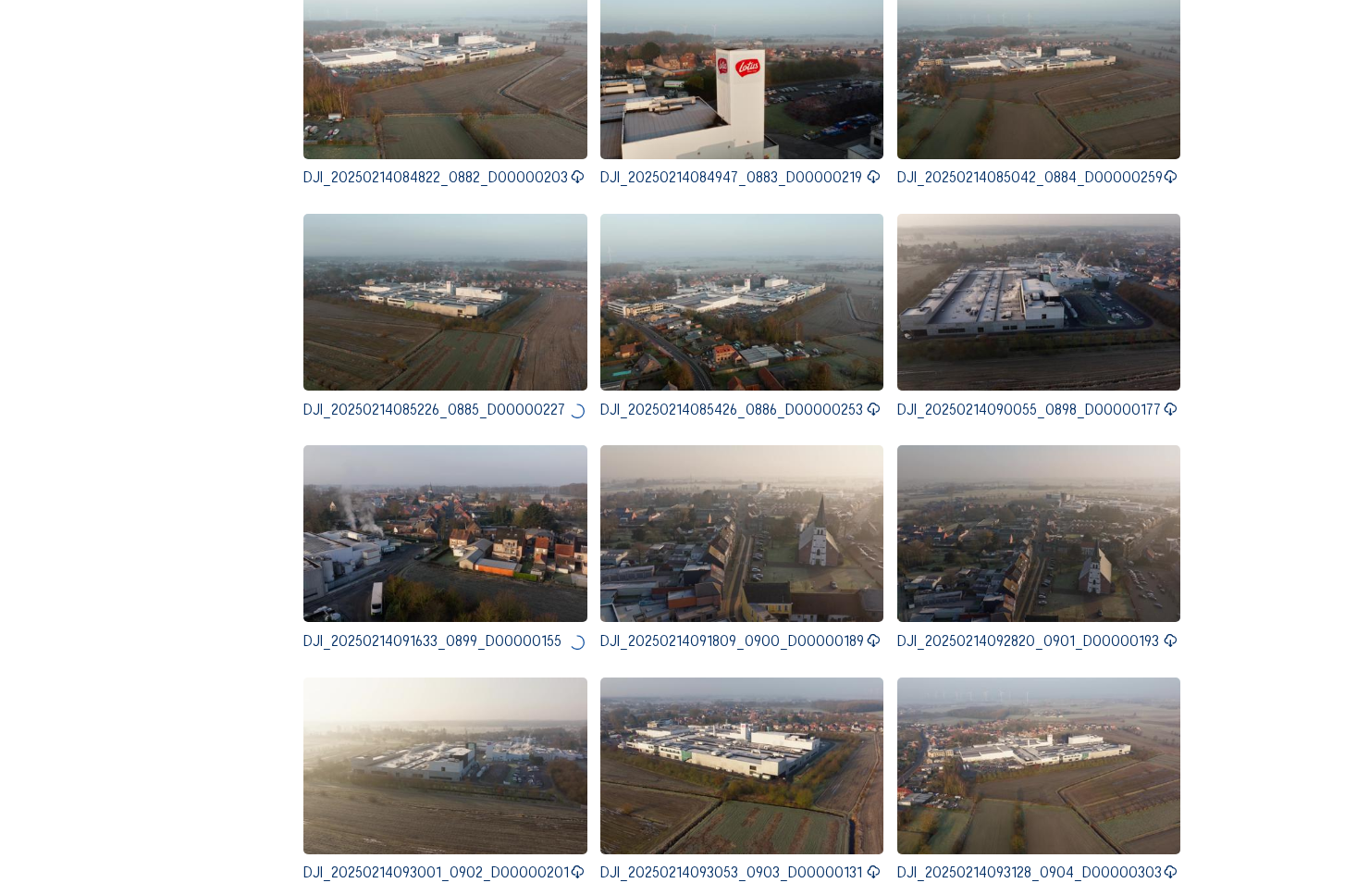
scroll to position [10259, 0]
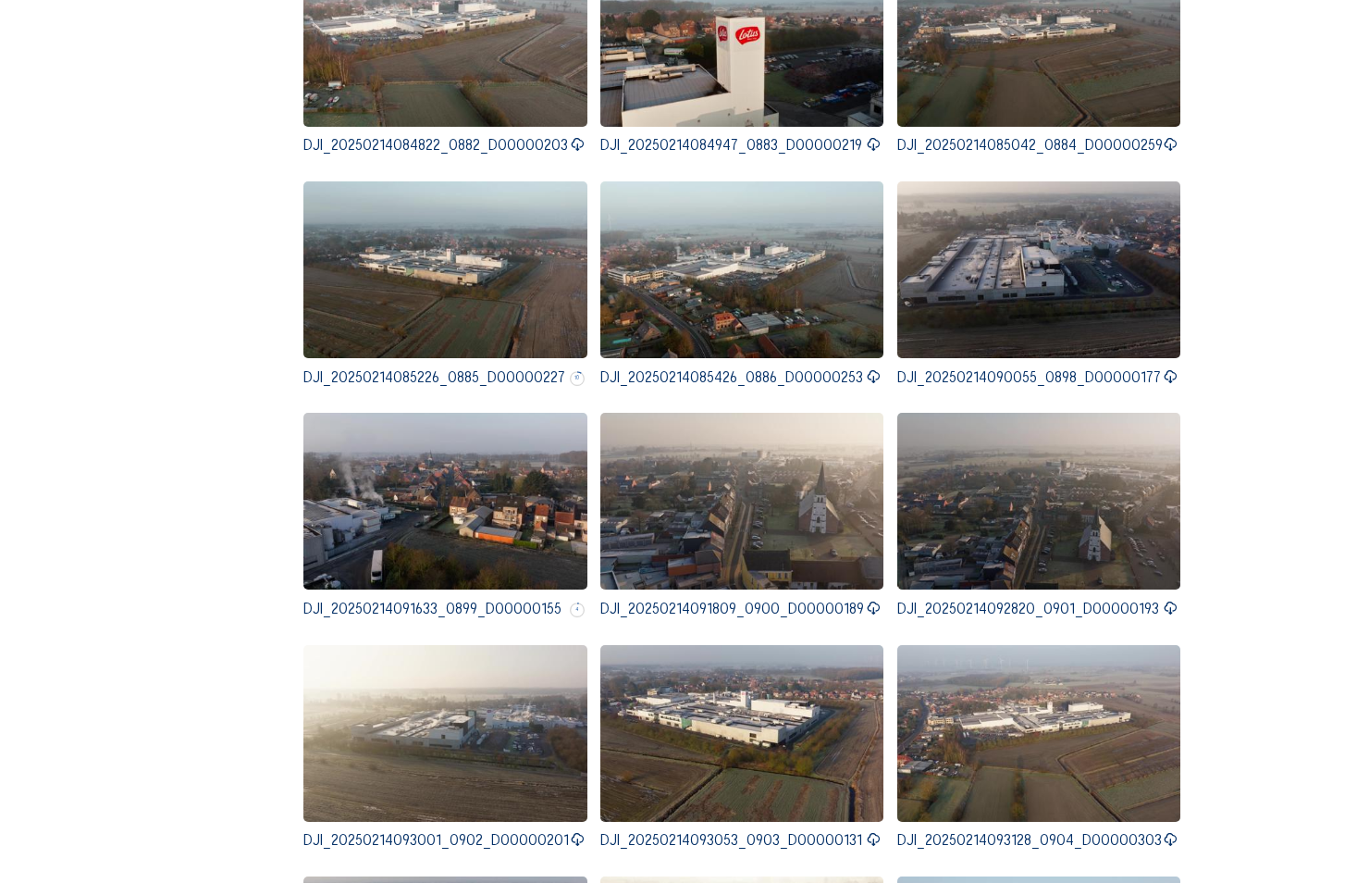
click at [866, 368] on icon at bounding box center [873, 377] width 15 height 18
click at [1168, 368] on icon at bounding box center [1170, 377] width 15 height 18
click at [1170, 599] on icon at bounding box center [1170, 608] width 15 height 18
click at [870, 599] on icon at bounding box center [873, 608] width 15 height 18
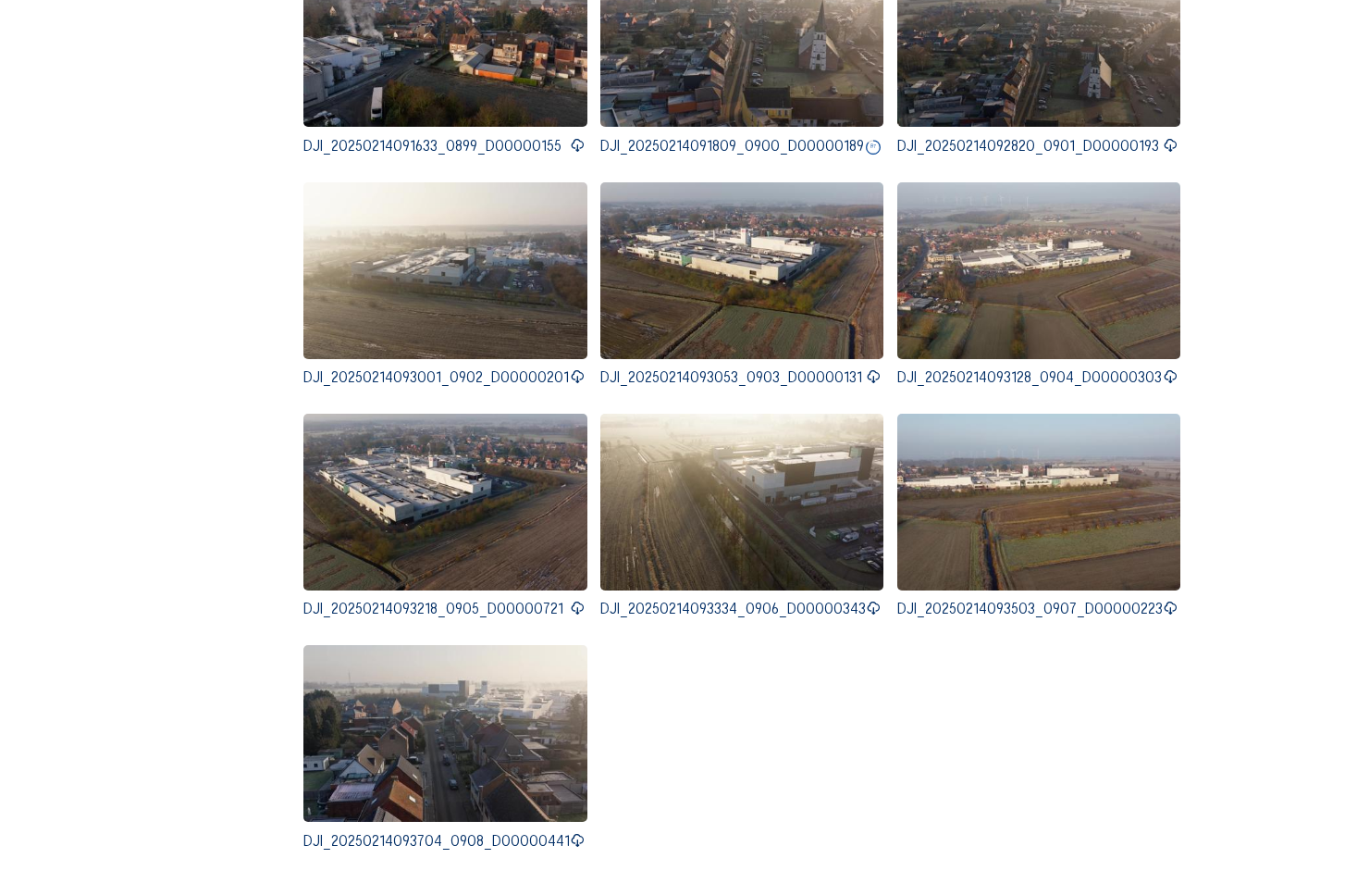
scroll to position [10814, 0]
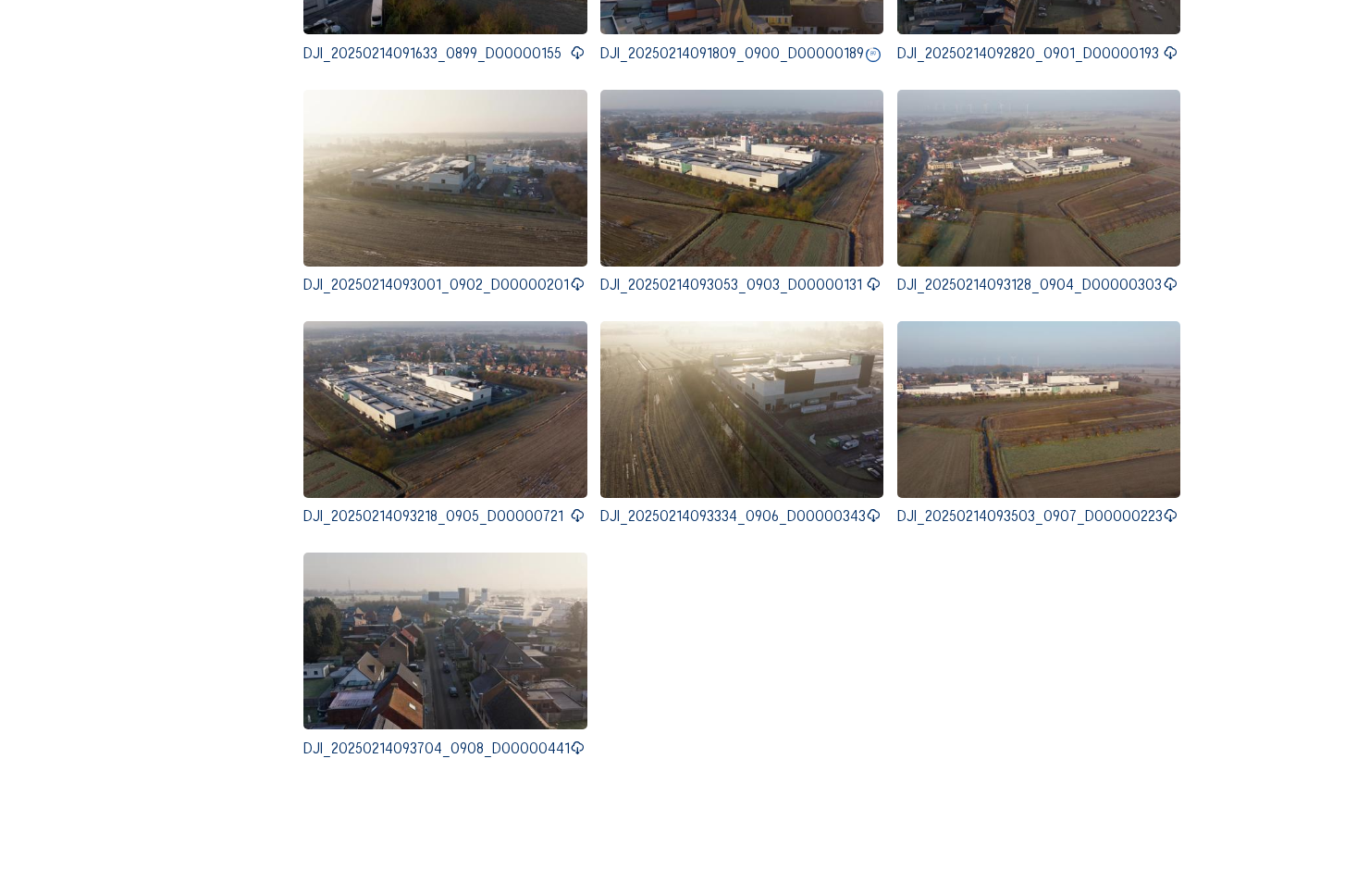
drag, startPoint x: 570, startPoint y: 696, endPoint x: 582, endPoint y: 696, distance: 12.0
click at [572, 739] on icon at bounding box center [577, 748] width 15 height 18
click at [570, 276] on icon at bounding box center [577, 285] width 15 height 18
click at [868, 276] on icon at bounding box center [874, 285] width 15 height 18
click at [1163, 276] on icon at bounding box center [1170, 285] width 15 height 18
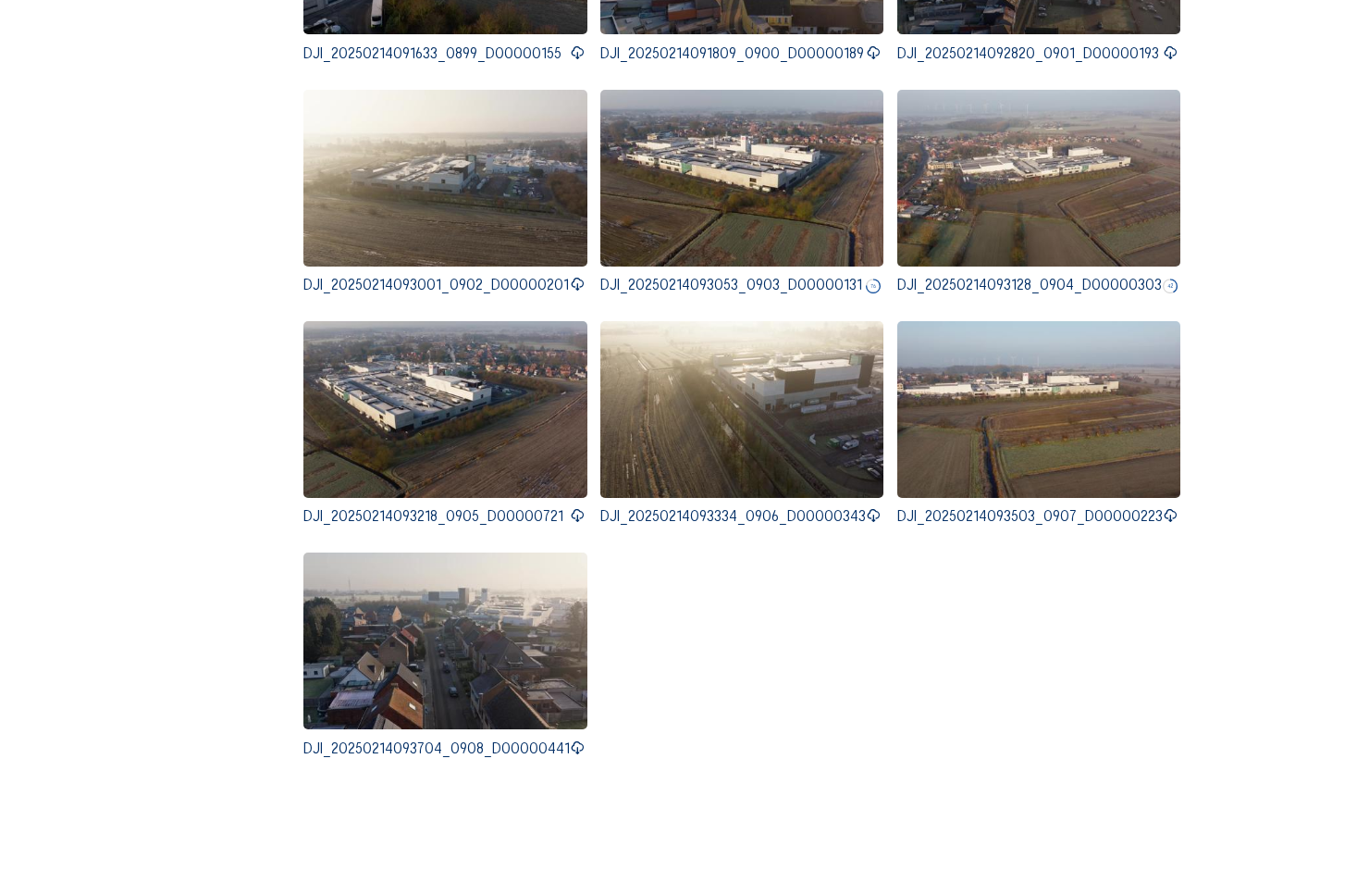
click at [577, 507] on icon at bounding box center [577, 516] width 15 height 18
click at [858, 509] on p "DJI_20250214093334_0906_D00000343" at bounding box center [732, 516] width 265 height 15
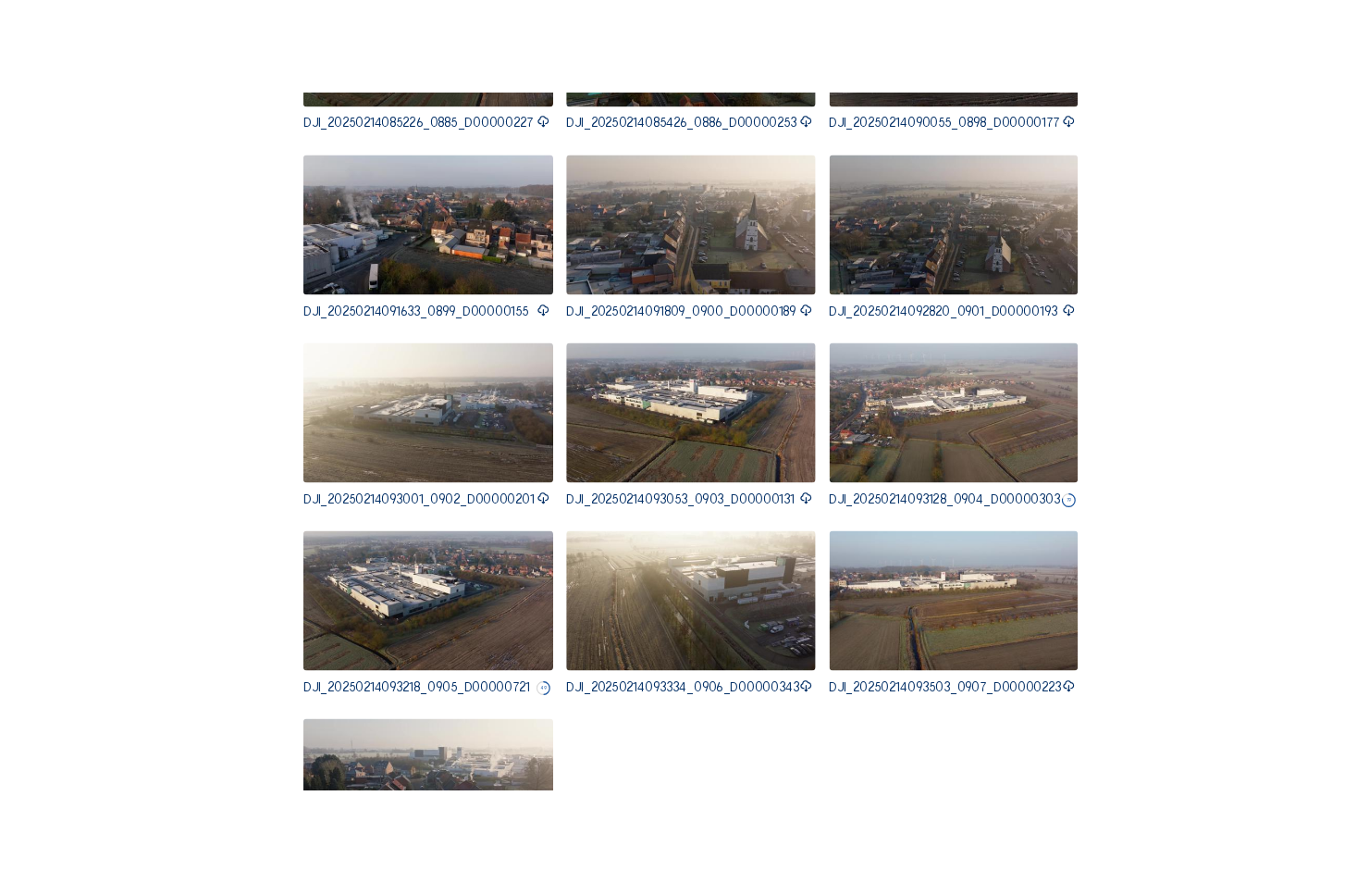
scroll to position [10999, 0]
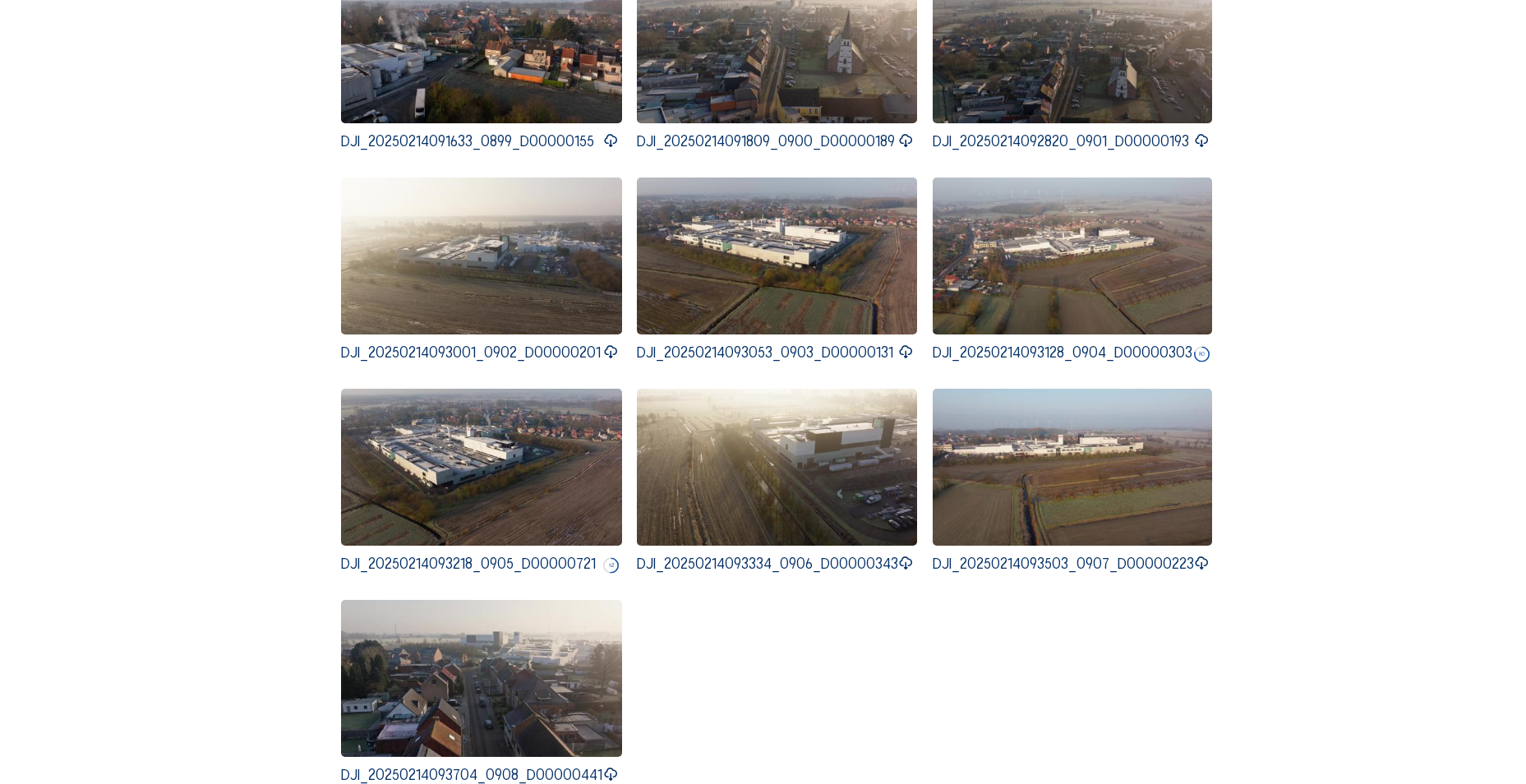
click at [914, 554] on icon at bounding box center [906, 563] width 16 height 19
click at [1209, 554] on icon at bounding box center [1201, 563] width 16 height 19
click at [988, 621] on div "DJI_20250214084644_0879_D00000608 DJI_20250214084733_0880_D00000199 DJI_2025021…" at bounding box center [763, 65] width 844 height 1463
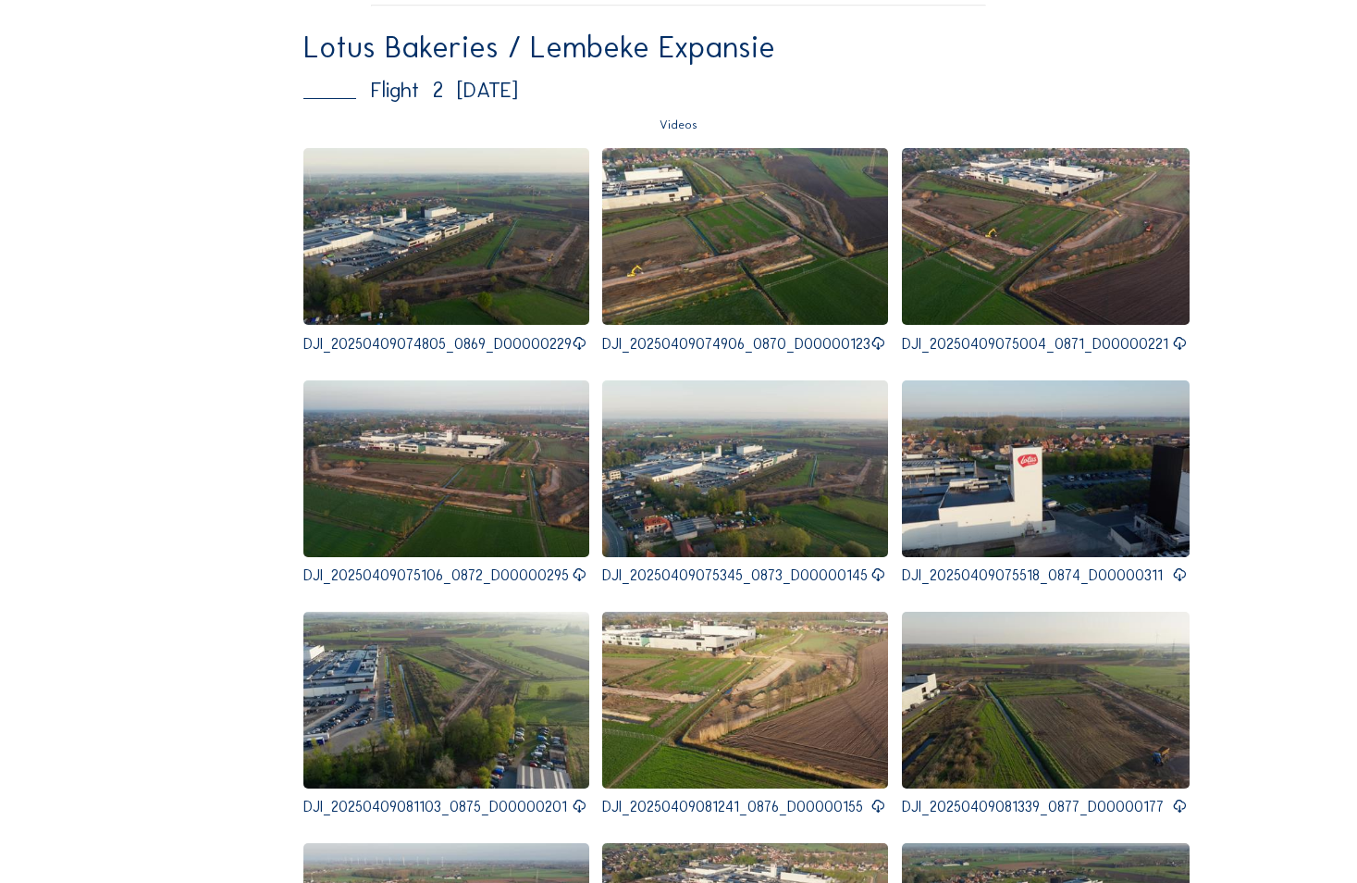
scroll to position [8317, 0]
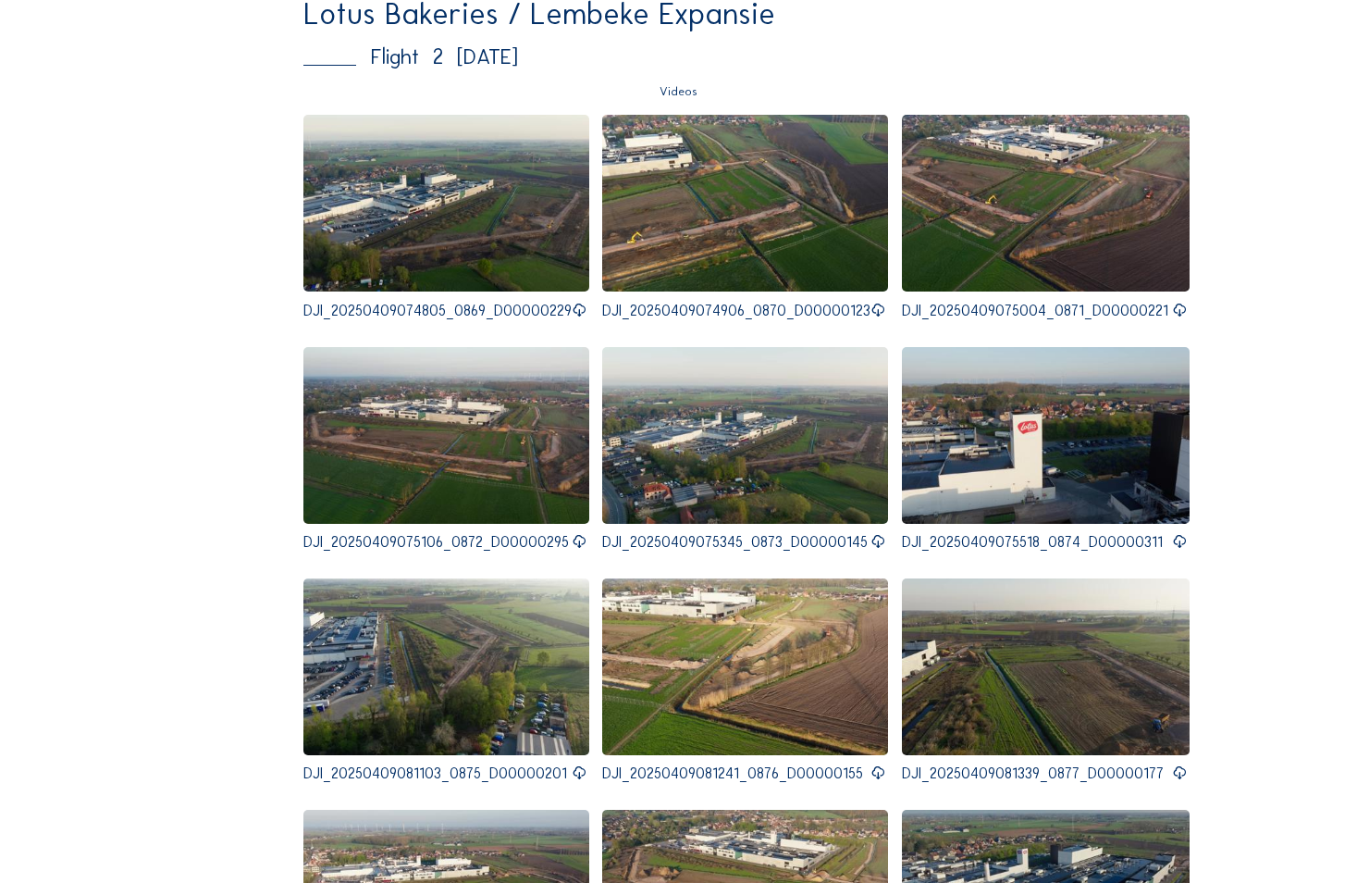
click at [574, 302] on icon at bounding box center [579, 311] width 15 height 18
click at [879, 302] on icon at bounding box center [878, 311] width 15 height 18
click at [1172, 302] on icon at bounding box center [1179, 311] width 15 height 18
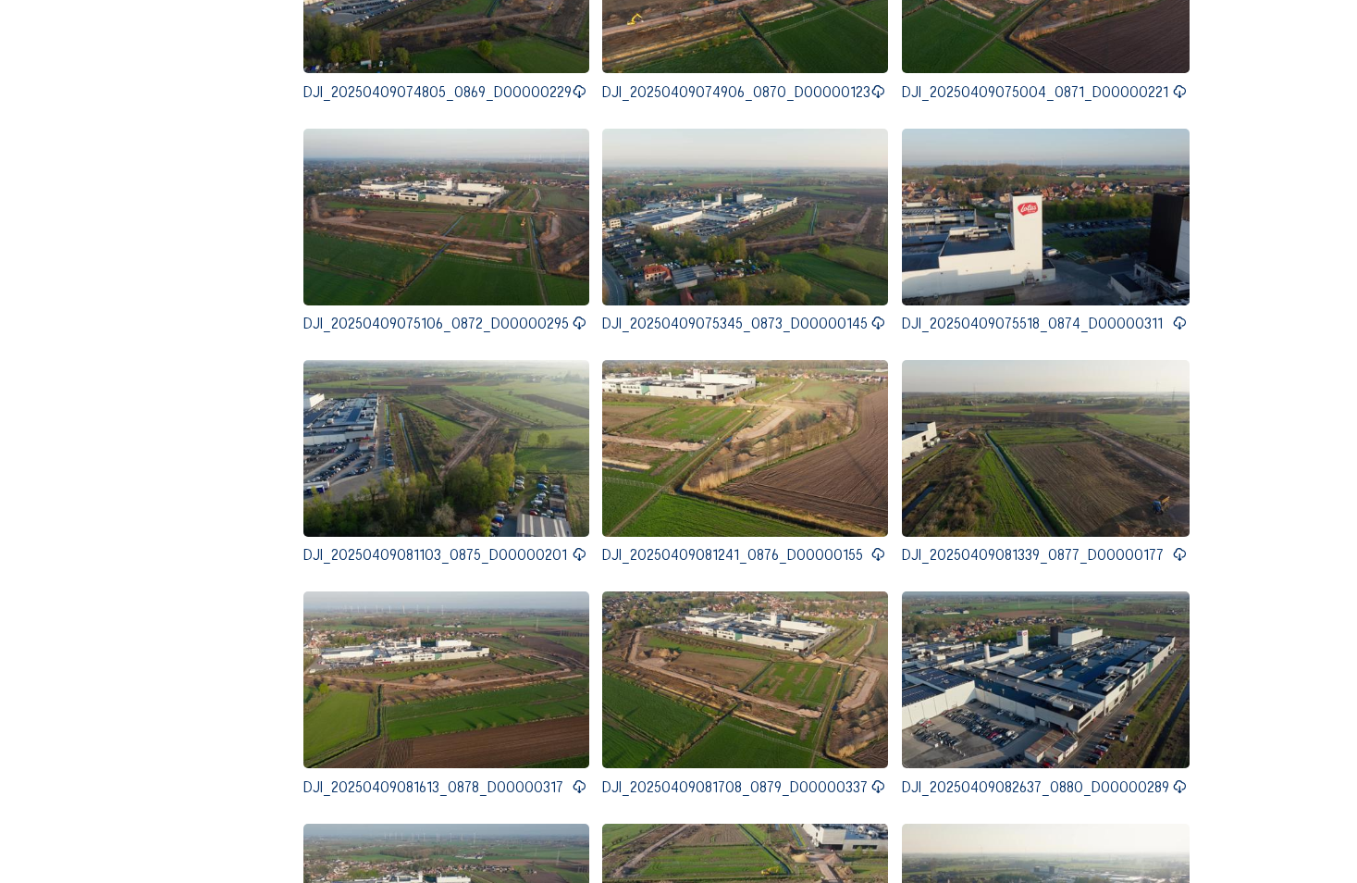
scroll to position [8594, 0]
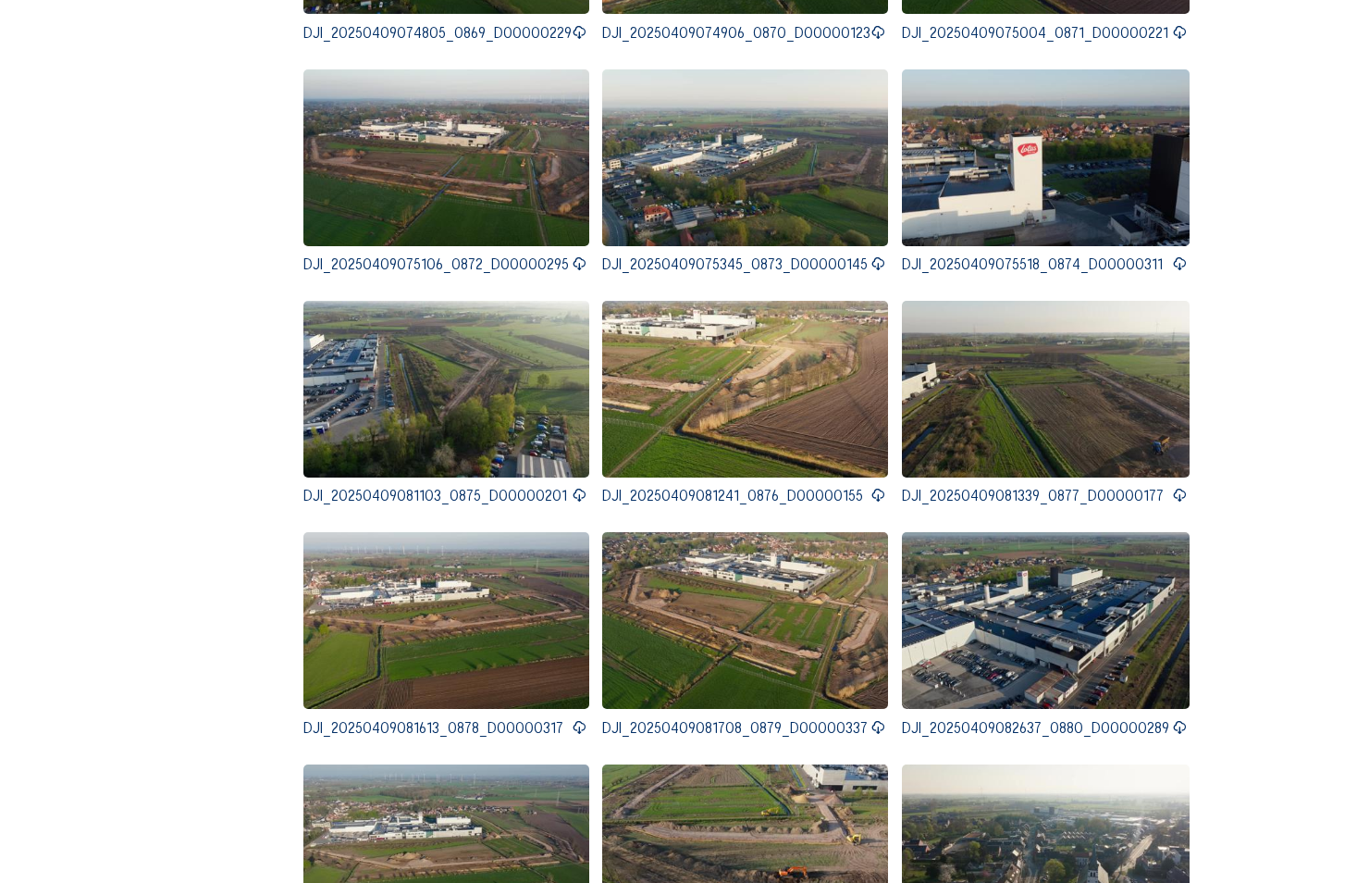
click at [572, 255] on icon at bounding box center [579, 264] width 15 height 18
click at [871, 257] on div at bounding box center [878, 272] width 15 height 30
click at [1172, 255] on icon at bounding box center [1179, 264] width 15 height 18
click at [873, 255] on icon at bounding box center [878, 264] width 15 height 18
click at [572, 487] on icon at bounding box center [579, 496] width 15 height 18
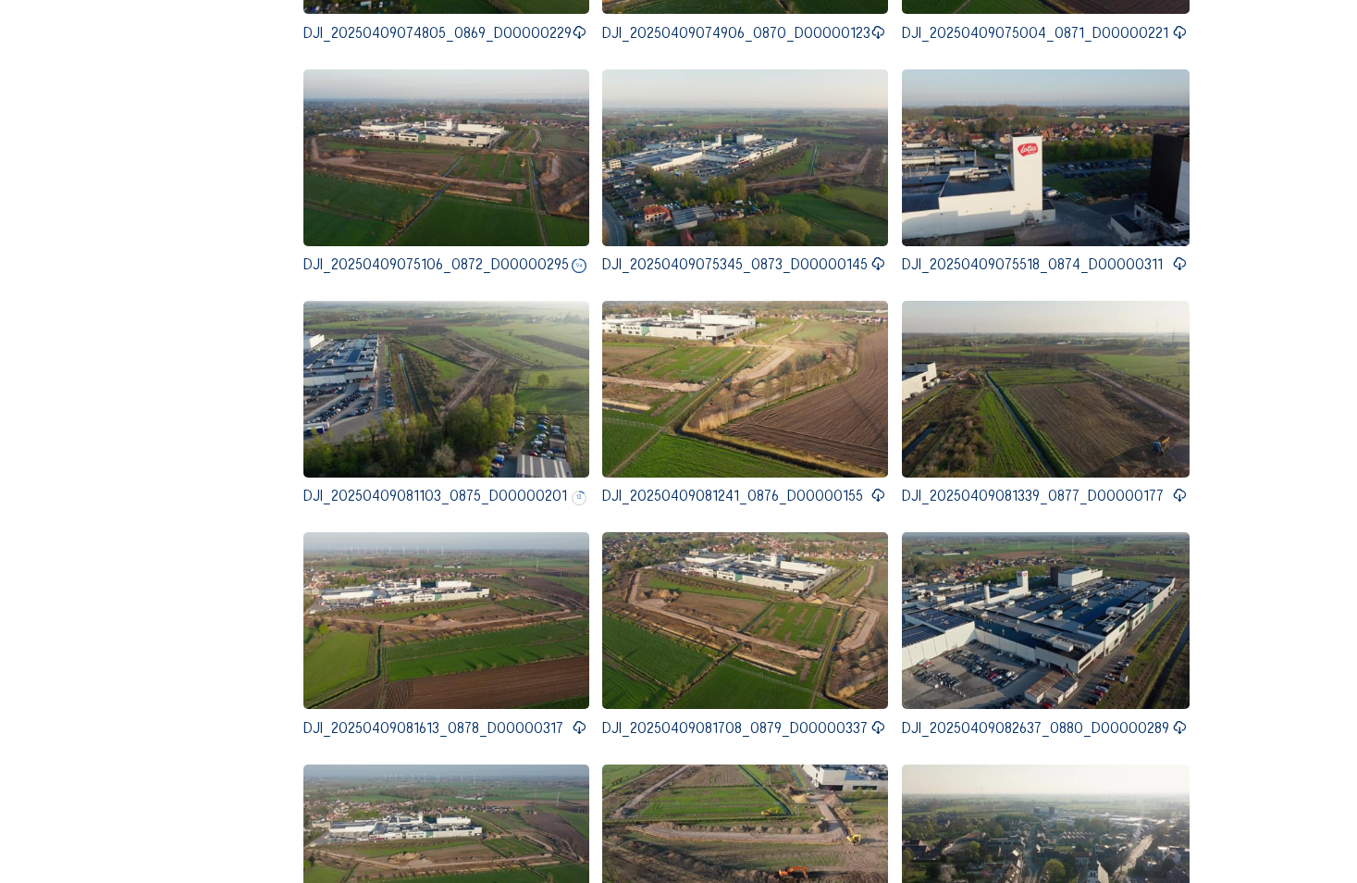
click at [875, 487] on icon at bounding box center [878, 496] width 15 height 18
click at [1179, 487] on icon at bounding box center [1179, 496] width 15 height 18
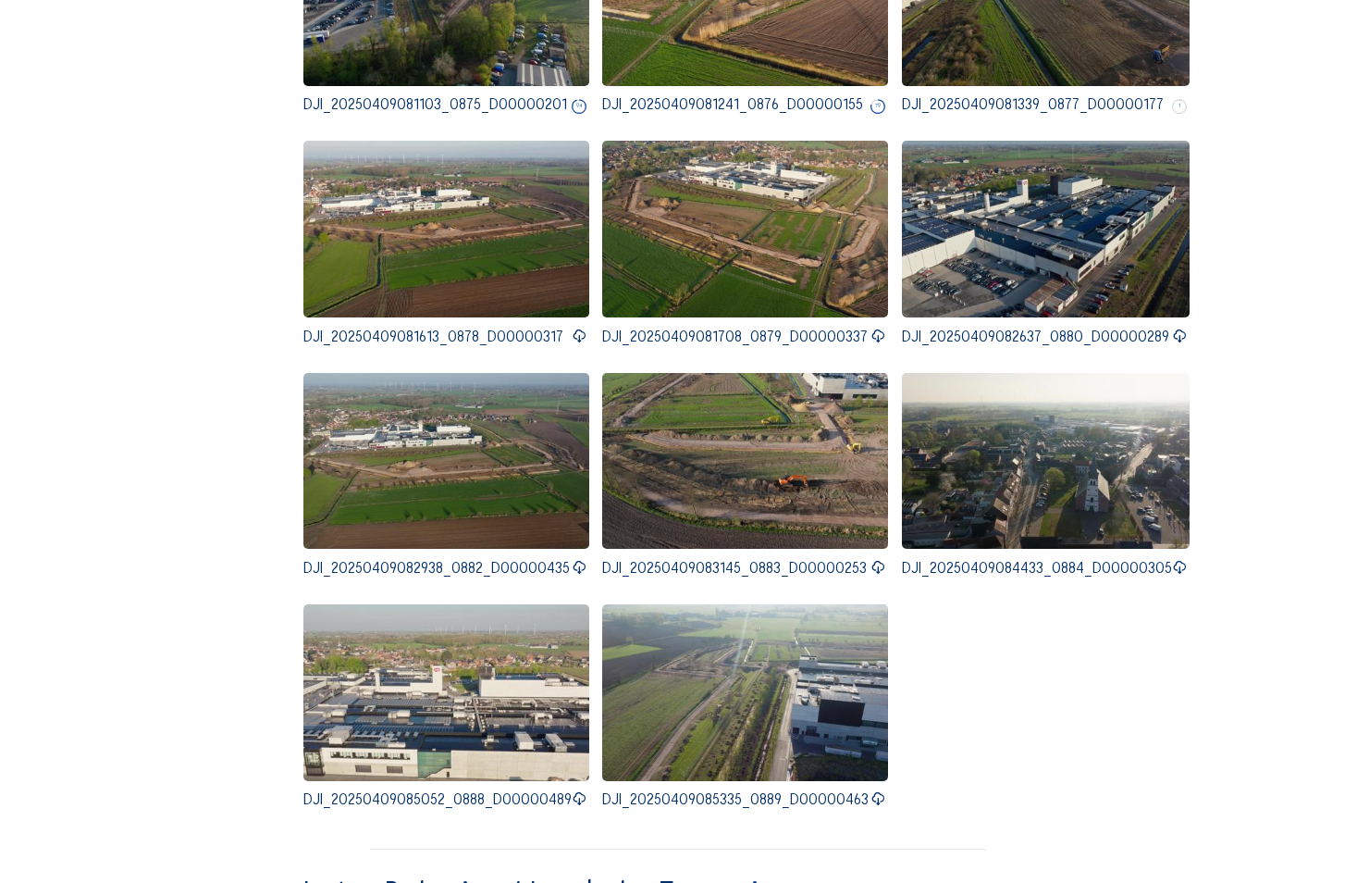
scroll to position [8964, 0]
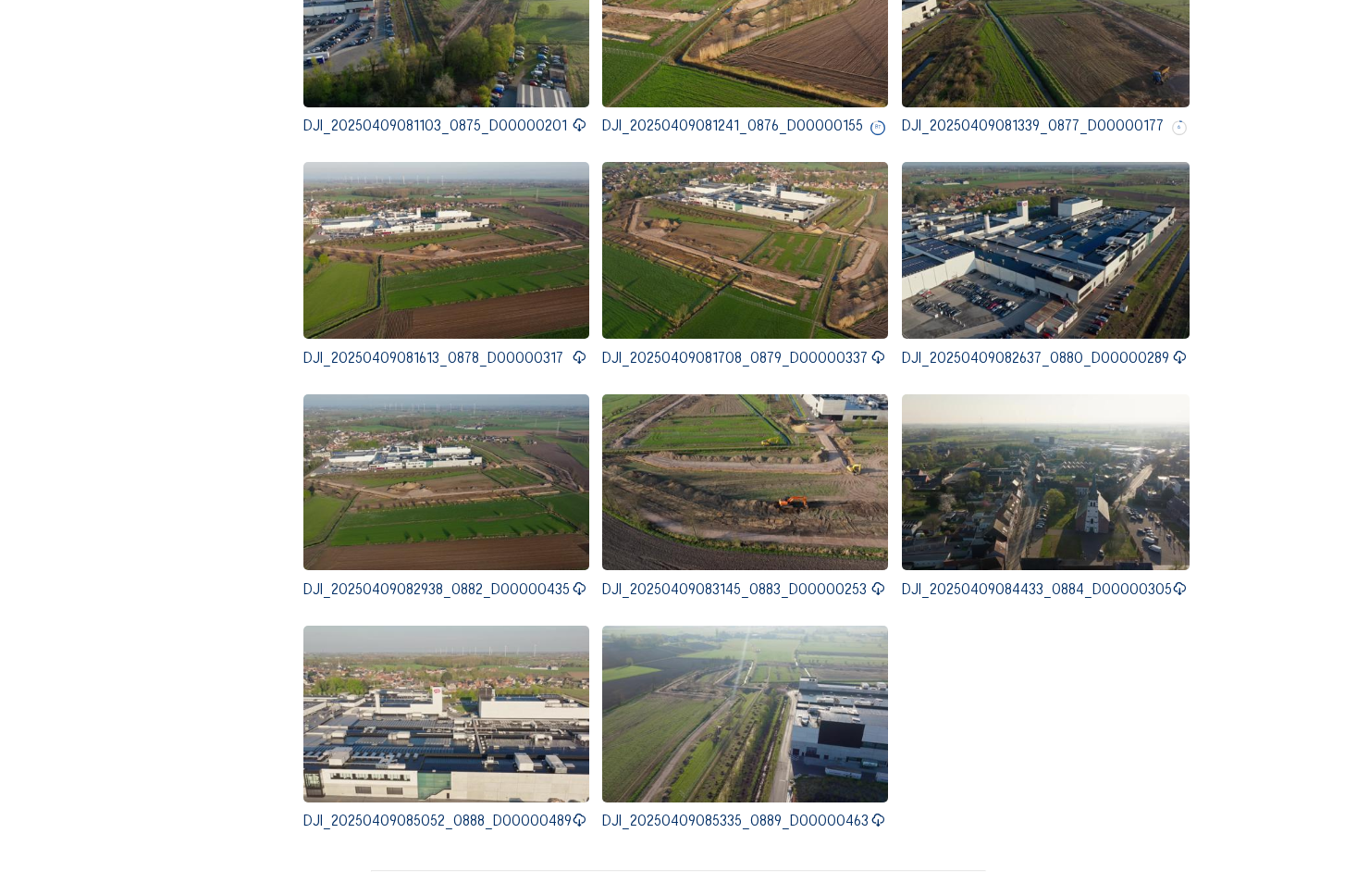
click at [573, 349] on icon at bounding box center [579, 358] width 15 height 18
click at [875, 349] on icon at bounding box center [878, 358] width 15 height 18
click at [876, 811] on icon at bounding box center [878, 820] width 15 height 18
click at [575, 811] on icon at bounding box center [579, 820] width 15 height 18
click at [1173, 580] on icon at bounding box center [1179, 589] width 15 height 18
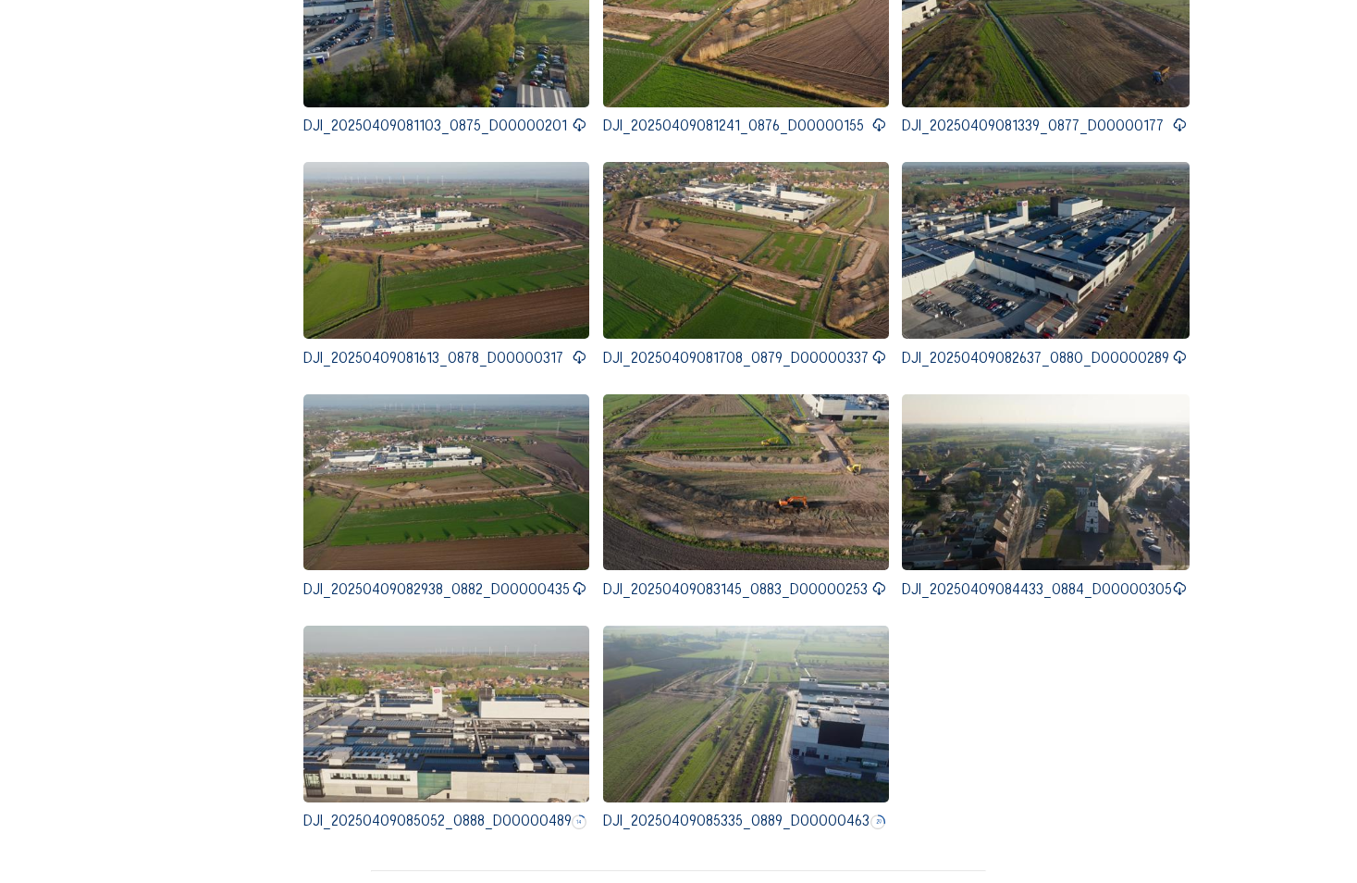
click at [1040, 662] on div "DJI_20250409074805_0869_D00000229 DJI_20250409074906_0870_D00000123 DJI_2025040…" at bounding box center [678, 155] width 750 height 1376
click at [1179, 349] on icon at bounding box center [1179, 358] width 15 height 18
click at [573, 580] on icon at bounding box center [579, 589] width 15 height 18
click at [878, 580] on icon at bounding box center [878, 589] width 15 height 18
click at [1177, 580] on icon at bounding box center [1179, 589] width 15 height 18
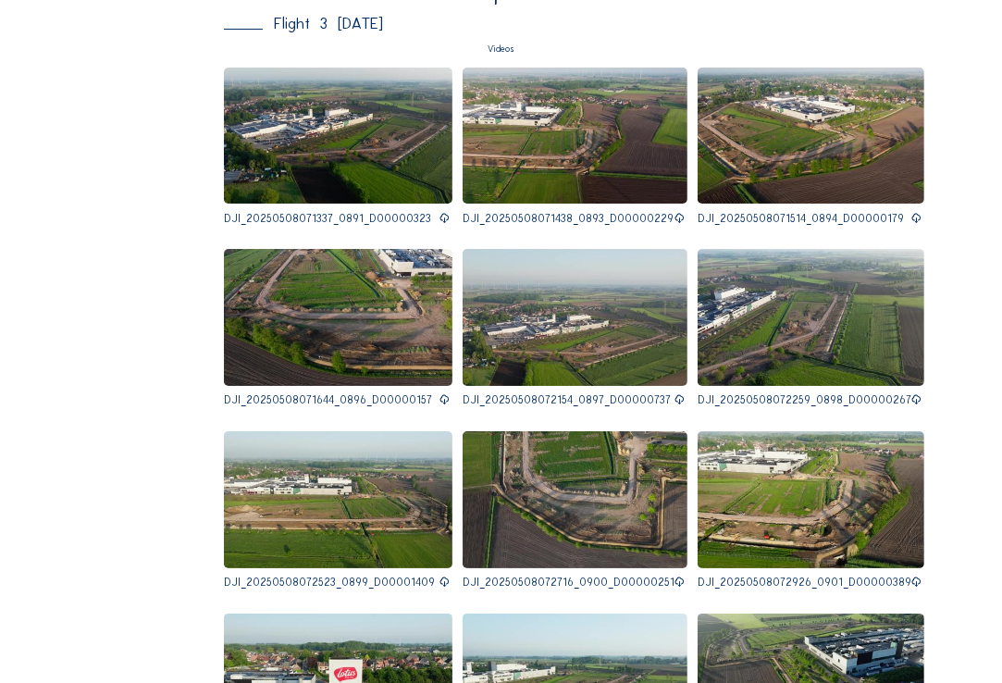
scroll to position [4856, 0]
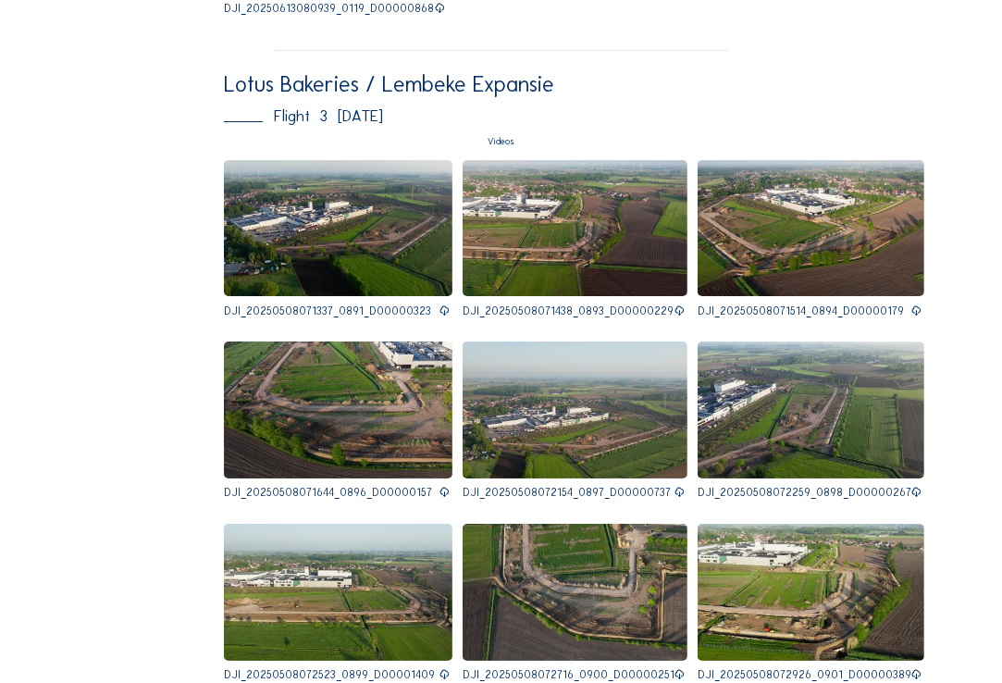
click at [439, 304] on icon at bounding box center [444, 310] width 11 height 13
click at [674, 304] on icon at bounding box center [679, 310] width 11 height 13
click at [911, 304] on icon at bounding box center [916, 310] width 11 height 13
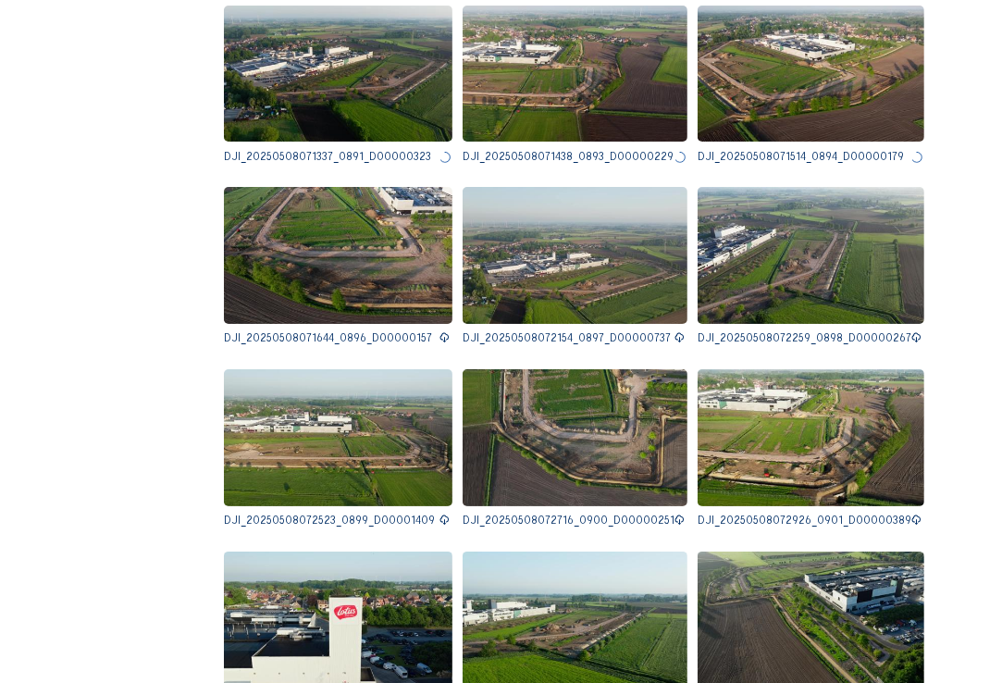
scroll to position [5041, 0]
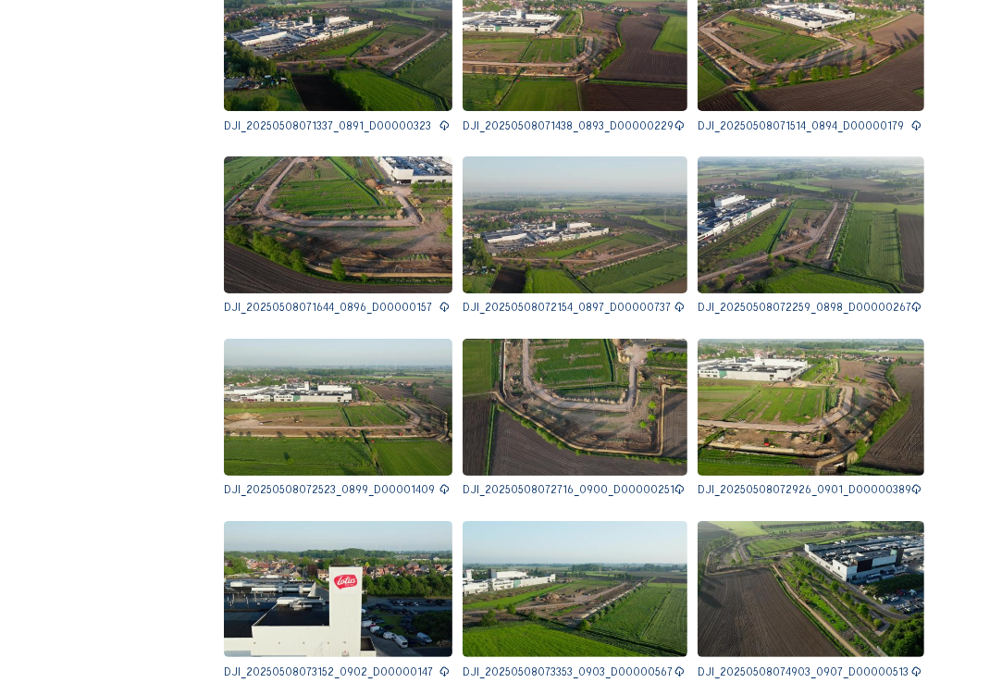
click at [439, 301] on icon at bounding box center [444, 307] width 11 height 13
click at [639, 303] on div "DJI_20250508072154_0897_D00000737" at bounding box center [575, 316] width 225 height 26
click at [674, 301] on icon at bounding box center [679, 307] width 11 height 13
click at [911, 301] on icon at bounding box center [916, 307] width 11 height 13
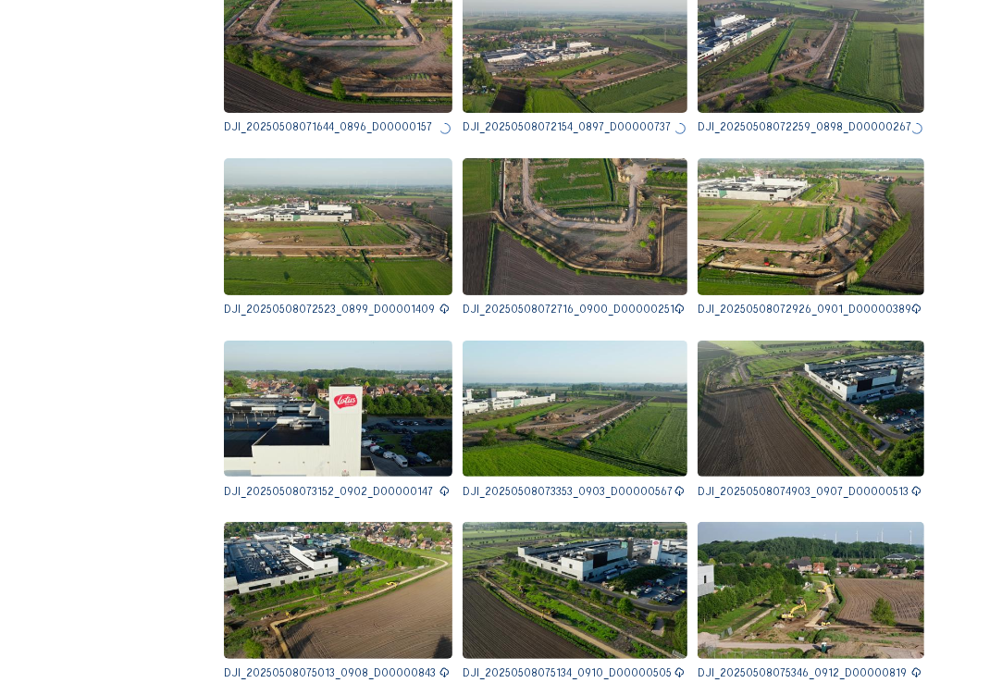
scroll to position [5226, 0]
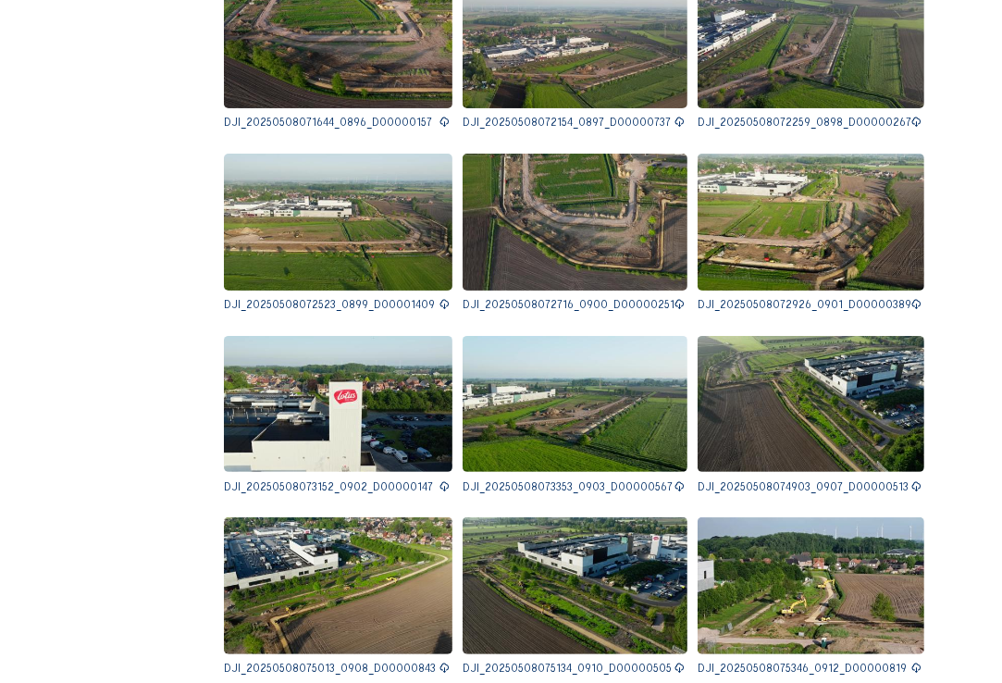
click at [439, 298] on icon at bounding box center [444, 304] width 11 height 13
click at [674, 298] on icon at bounding box center [679, 304] width 11 height 13
click at [911, 298] on icon at bounding box center [916, 304] width 11 height 13
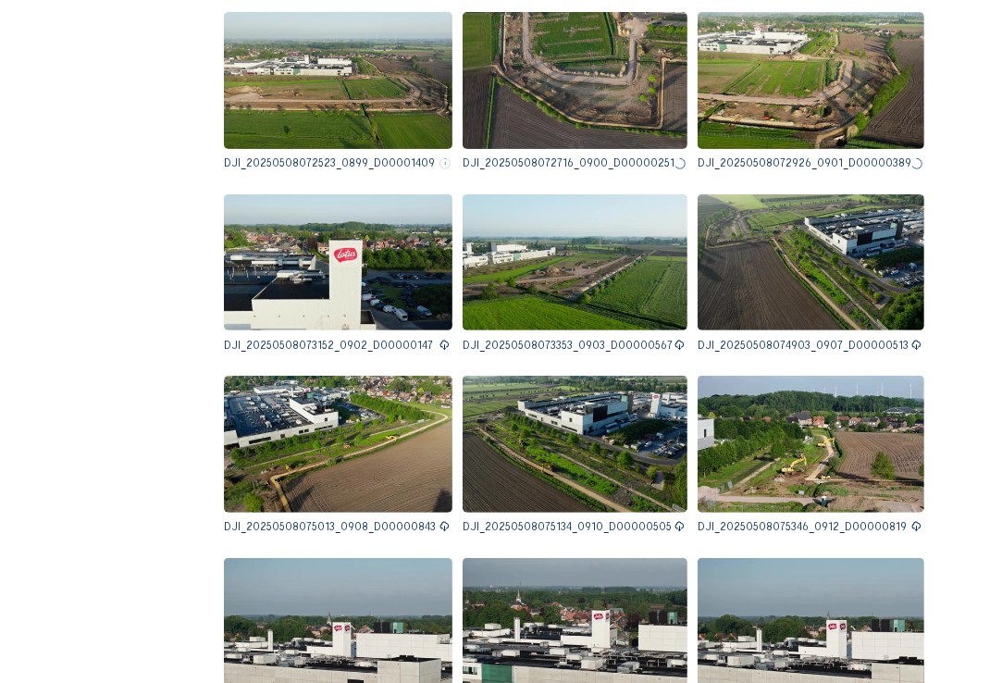
scroll to position [5411, 0]
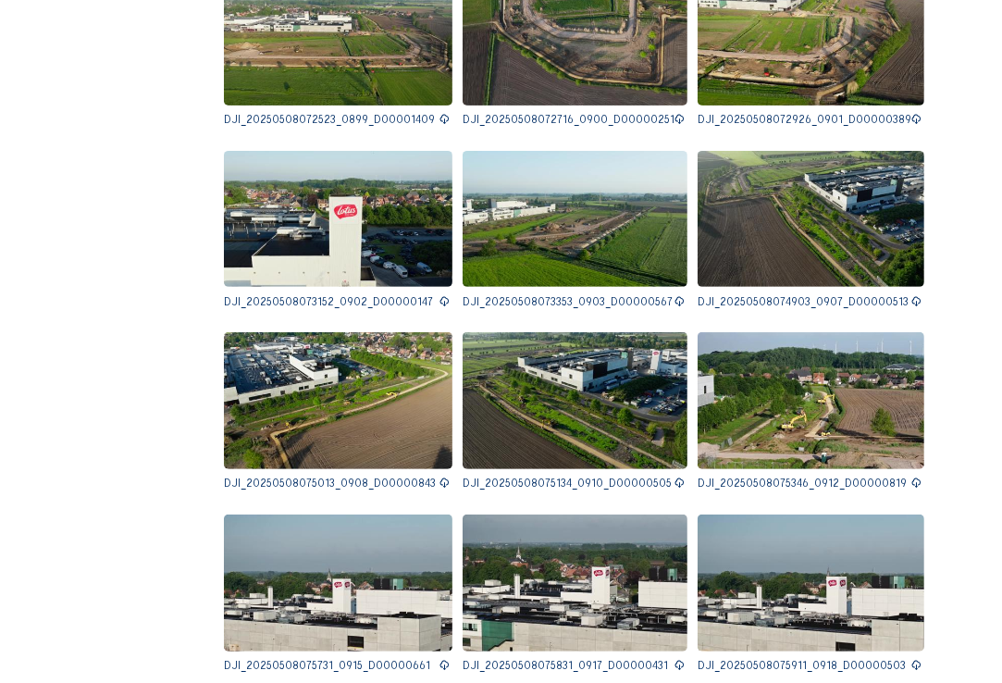
click at [439, 295] on icon at bounding box center [444, 301] width 11 height 13
click at [674, 295] on icon at bounding box center [679, 301] width 11 height 13
click at [911, 295] on icon at bounding box center [916, 301] width 11 height 13
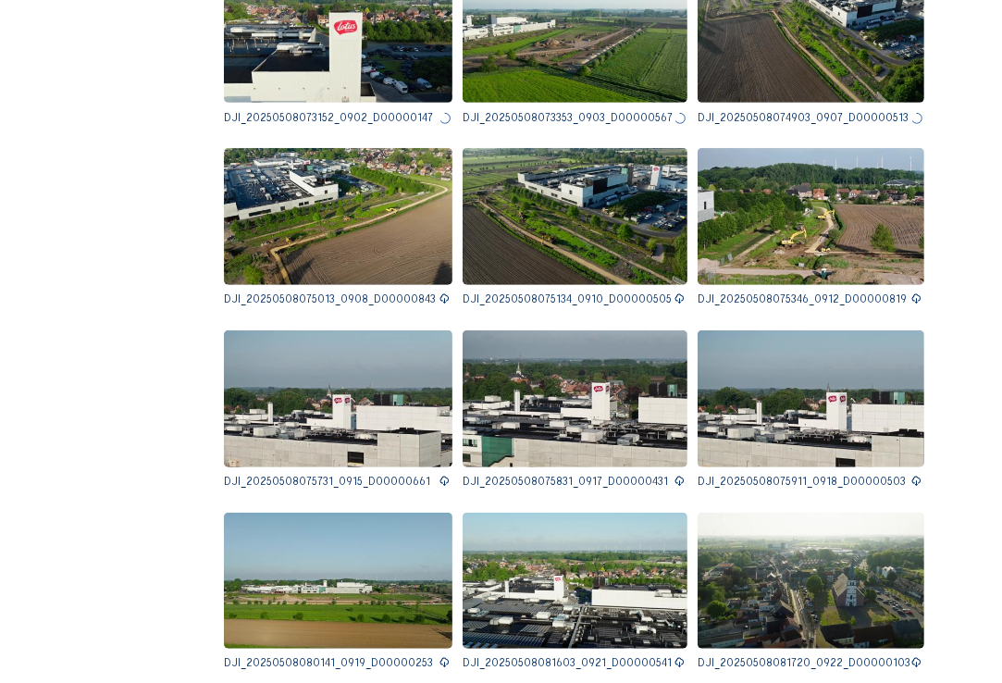
scroll to position [5596, 0]
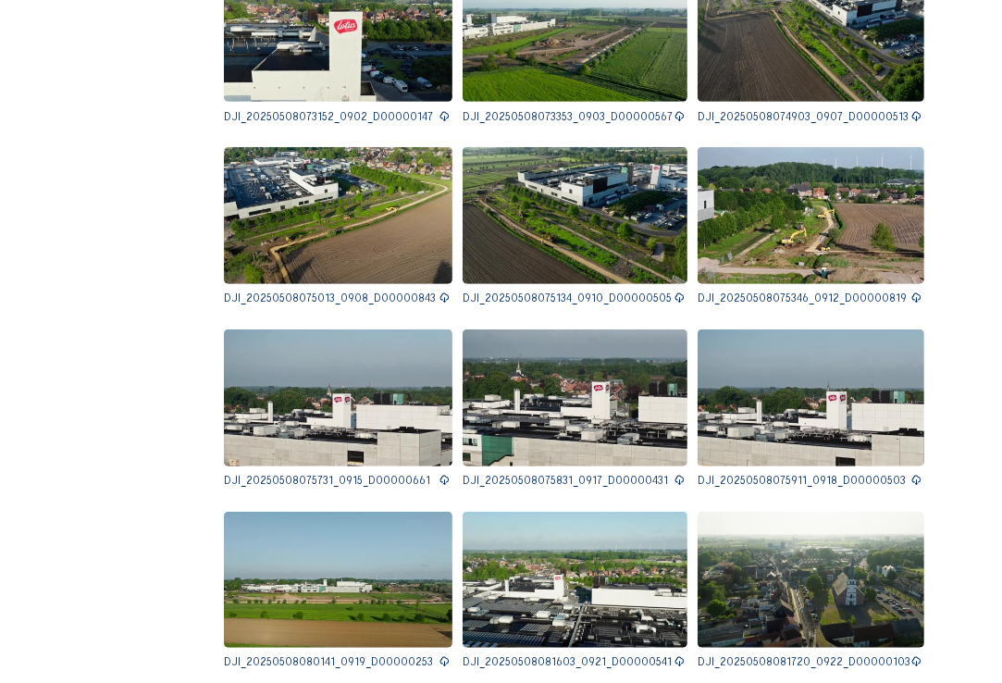
click at [439, 291] on icon at bounding box center [444, 297] width 11 height 13
click at [674, 291] on icon at bounding box center [679, 297] width 11 height 13
drag, startPoint x: 871, startPoint y: 261, endPoint x: 869, endPoint y: 270, distance: 9.4
click at [911, 291] on icon at bounding box center [916, 297] width 11 height 13
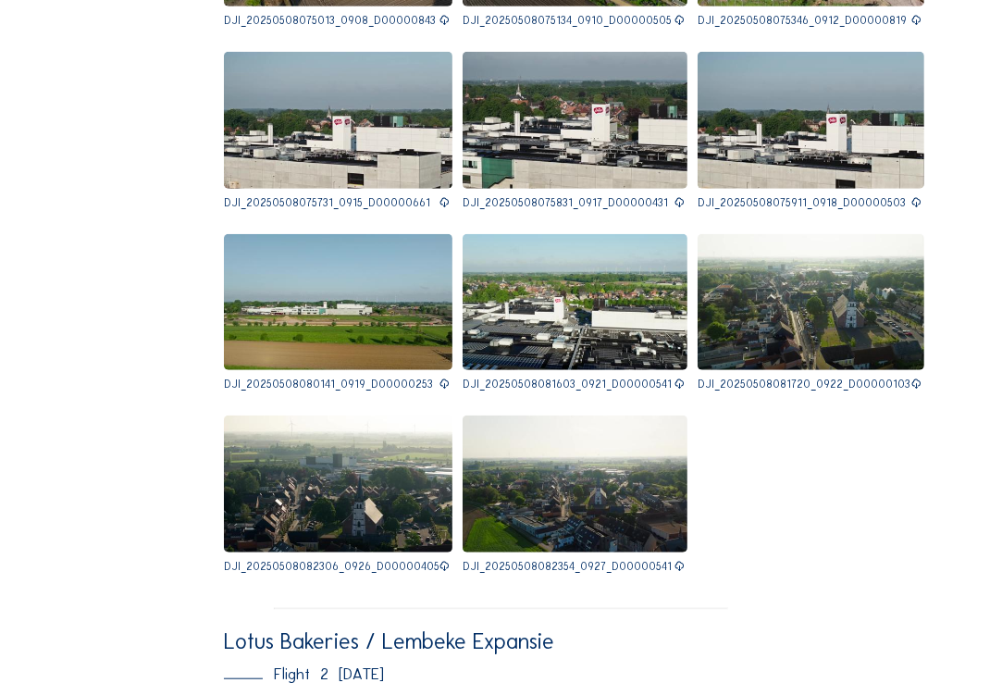
scroll to position [5966, 0]
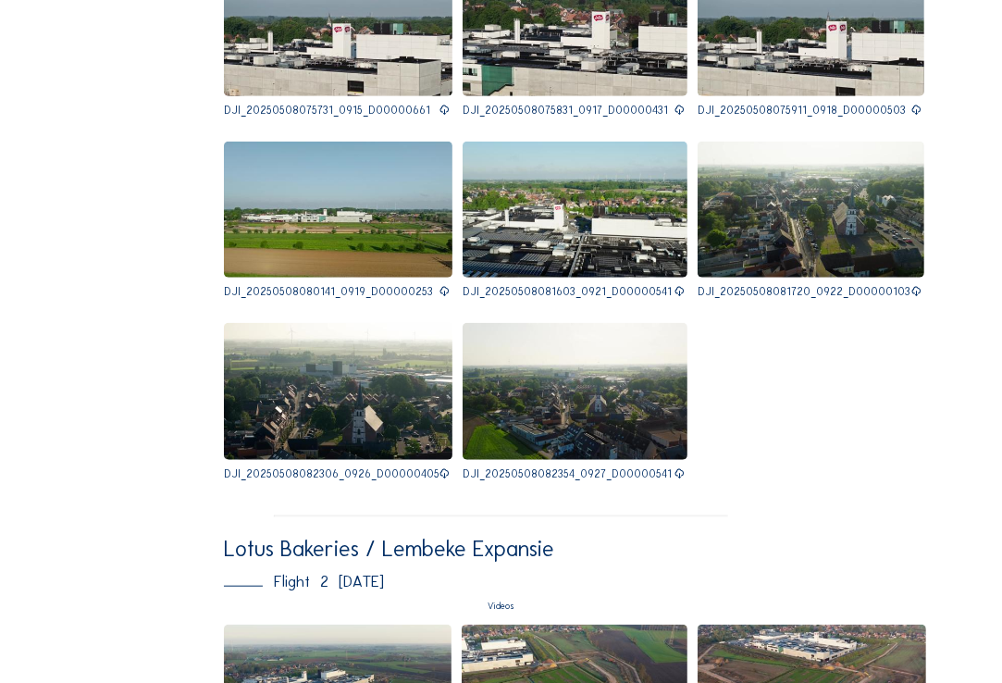
click at [439, 104] on icon at bounding box center [444, 110] width 11 height 13
click at [674, 104] on icon at bounding box center [679, 110] width 11 height 13
click at [911, 104] on icon at bounding box center [916, 110] width 11 height 13
click at [439, 285] on icon at bounding box center [444, 291] width 11 height 13
click at [674, 285] on icon at bounding box center [679, 291] width 11 height 13
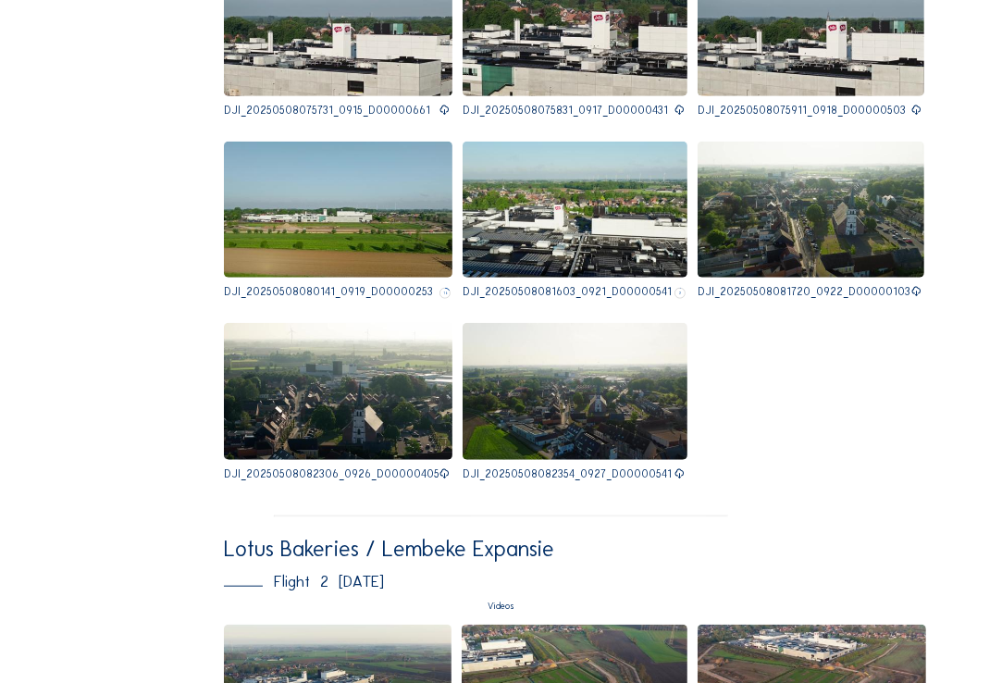
click at [911, 285] on icon at bounding box center [916, 291] width 11 height 13
